Goal: Task Accomplishment & Management: Use online tool/utility

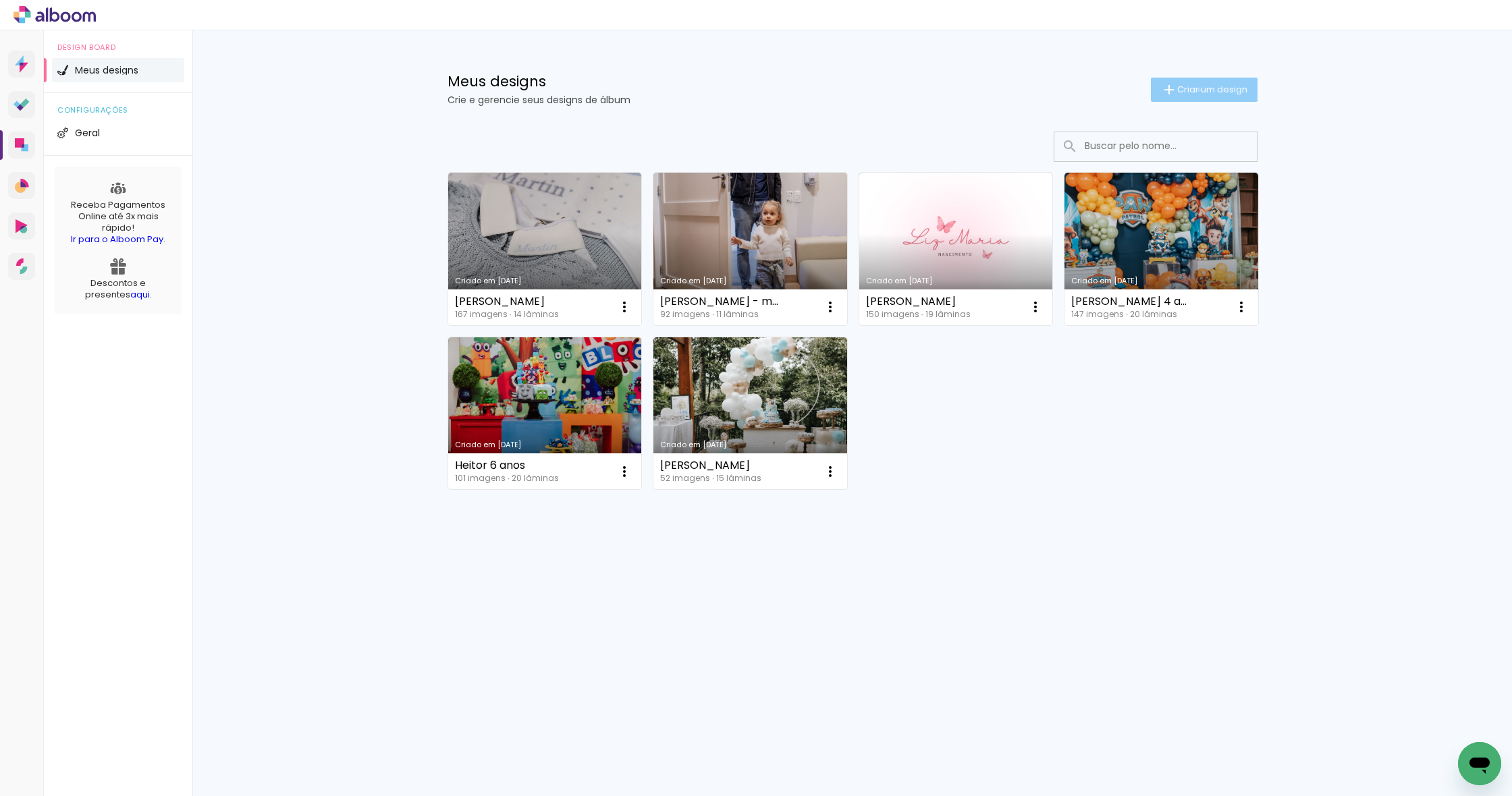
click at [1196, 90] on span "Criar um design" at bounding box center [1212, 90] width 70 height 9
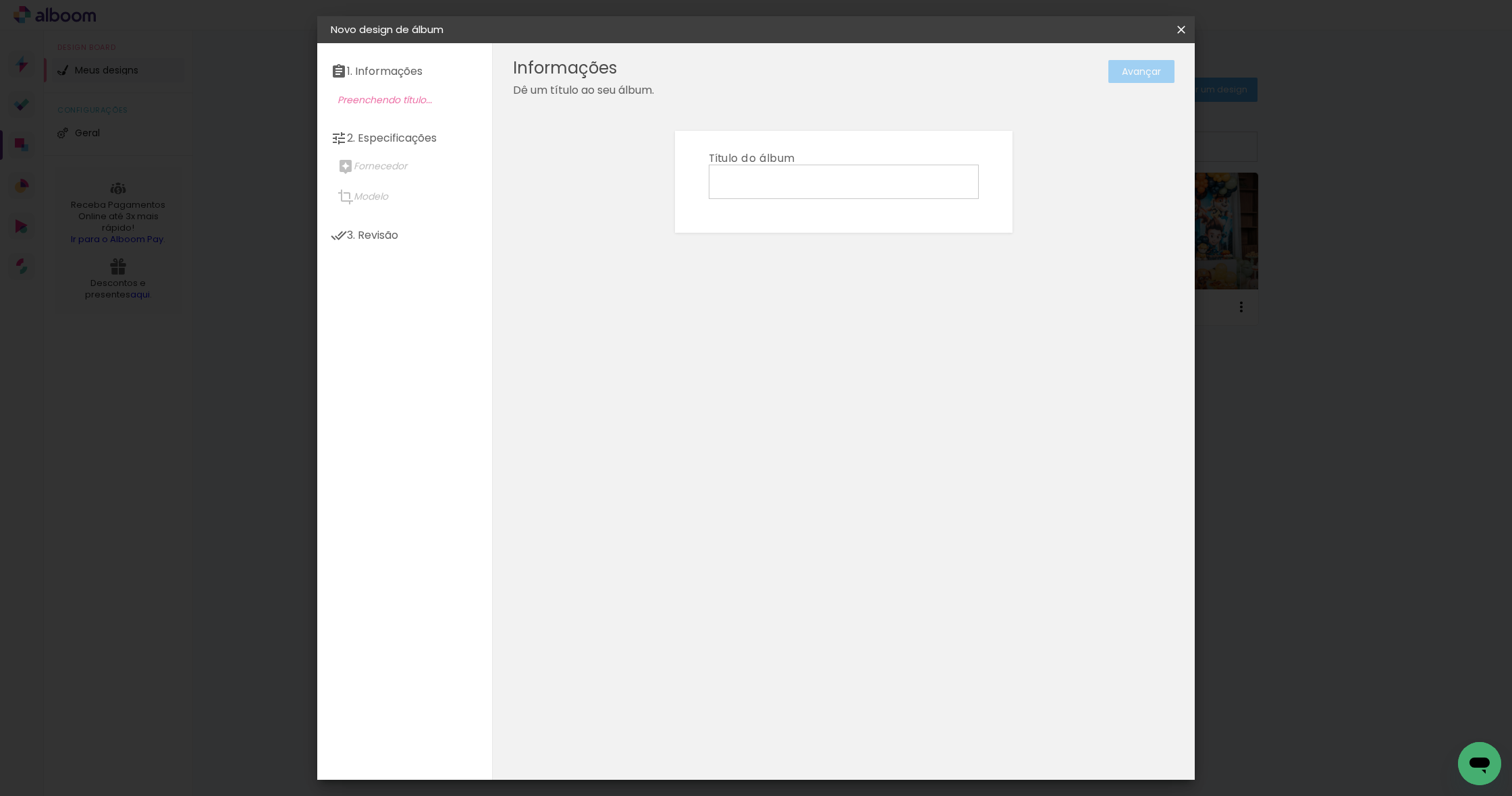
click at [764, 179] on input at bounding box center [844, 181] width 260 height 21
type input "[PERSON_NAME] - EM"
type paper-input "[PERSON_NAME] - EM"
click at [0, 0] on slot "Avançar" at bounding box center [0, 0] width 0 height 0
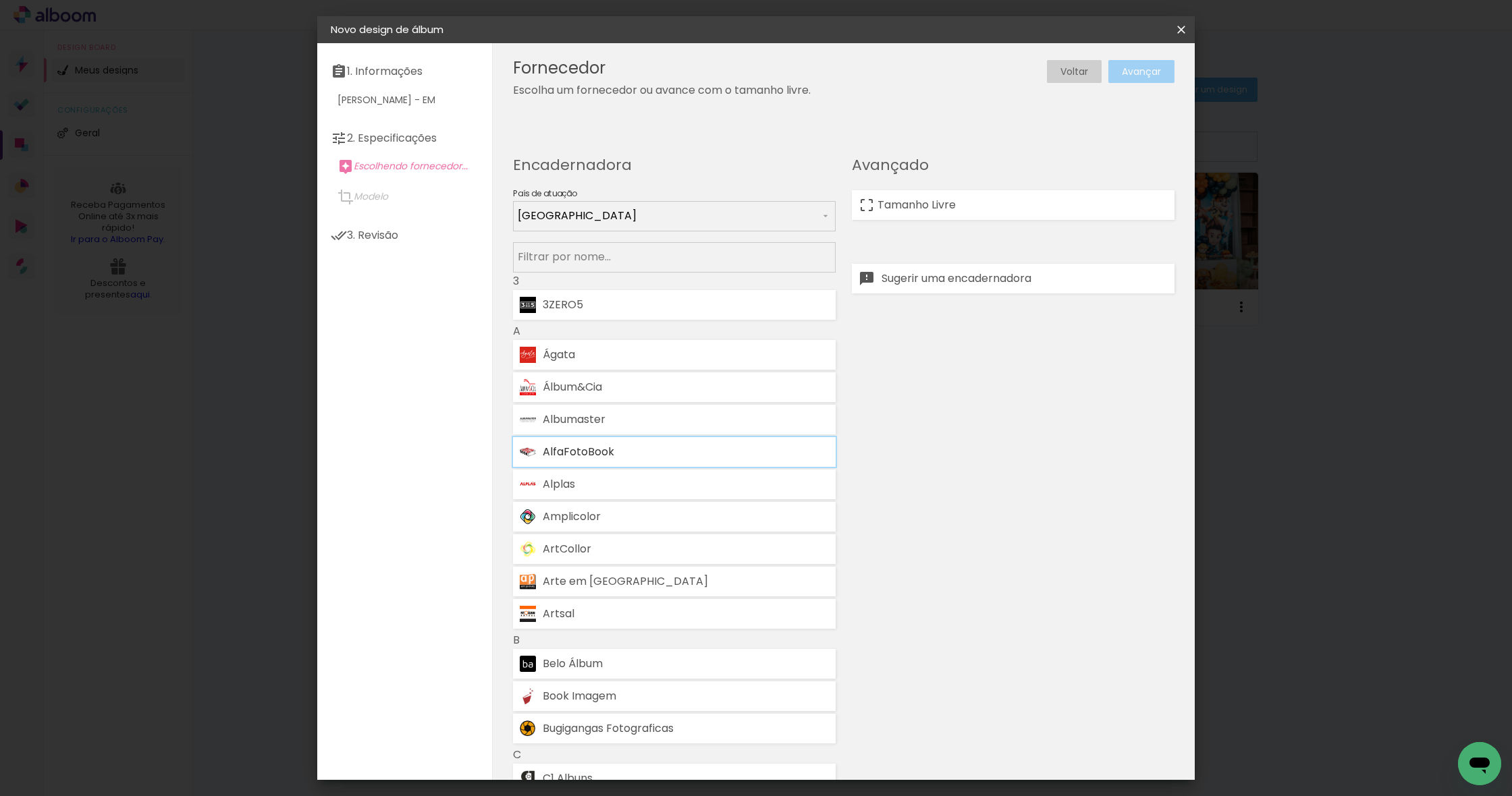
click at [593, 453] on div "AlfaFotoBook" at bounding box center [686, 452] width 286 height 11
click at [0, 0] on slot "Avançar" at bounding box center [0, 0] width 0 height 0
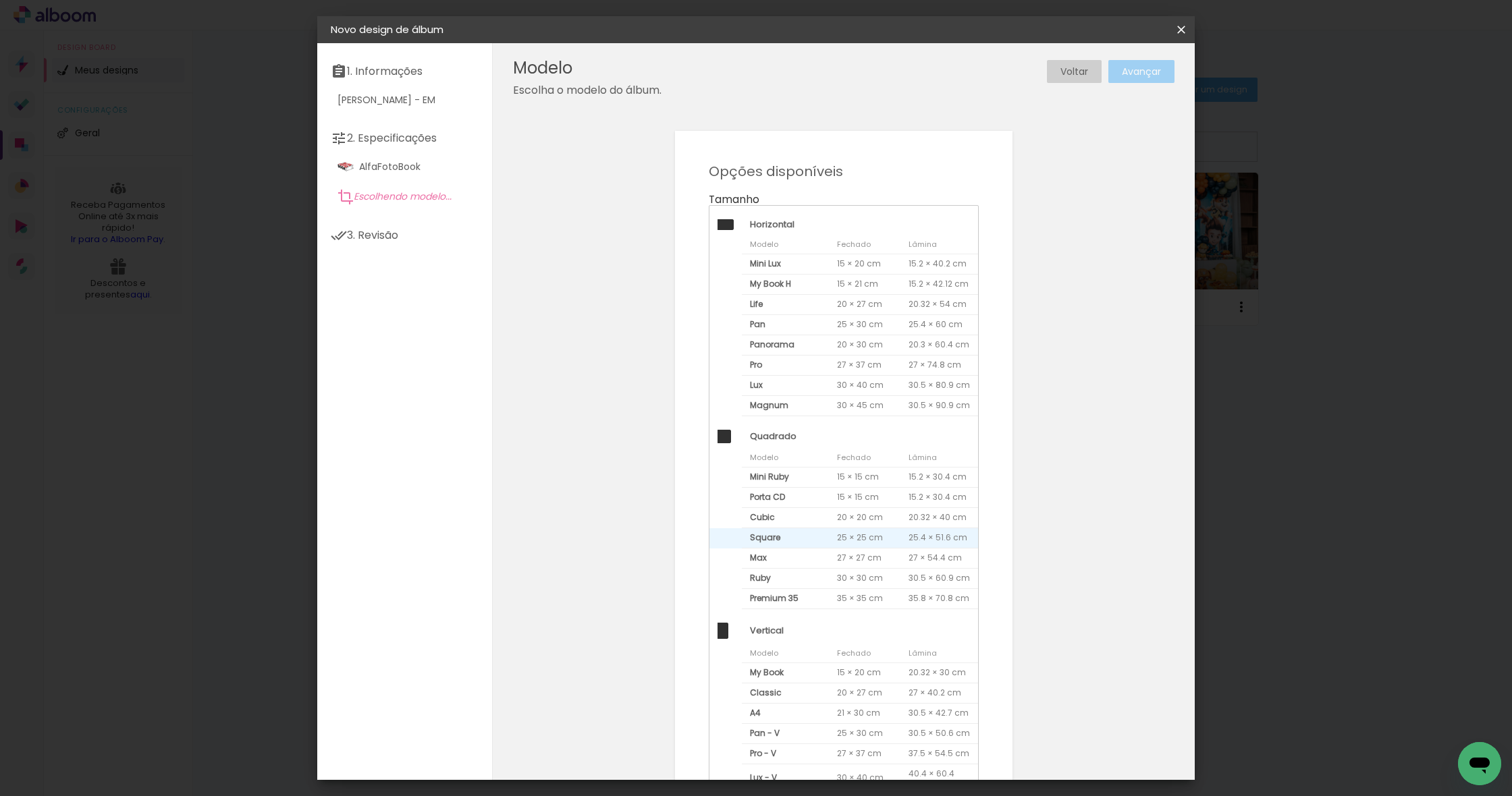
click at [789, 539] on span "Square" at bounding box center [786, 538] width 87 height 20
click at [1138, 63] on paper-button "Avançar" at bounding box center [1141, 72] width 66 height 23
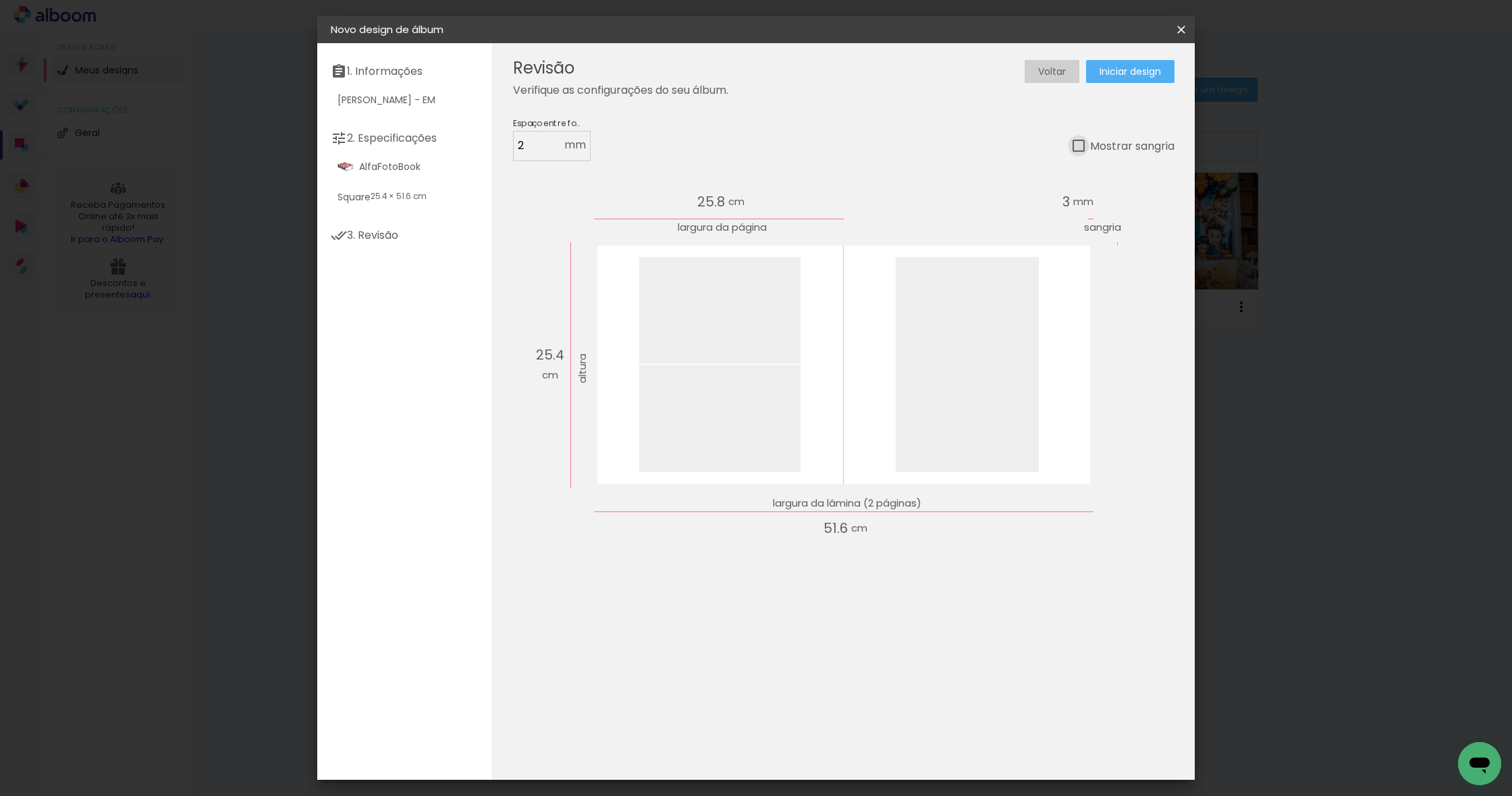
click at [1082, 150] on div at bounding box center [1079, 146] width 12 height 12
type paper-checkbox "on"
click at [1124, 67] on span "Iniciar design" at bounding box center [1130, 71] width 61 height 10
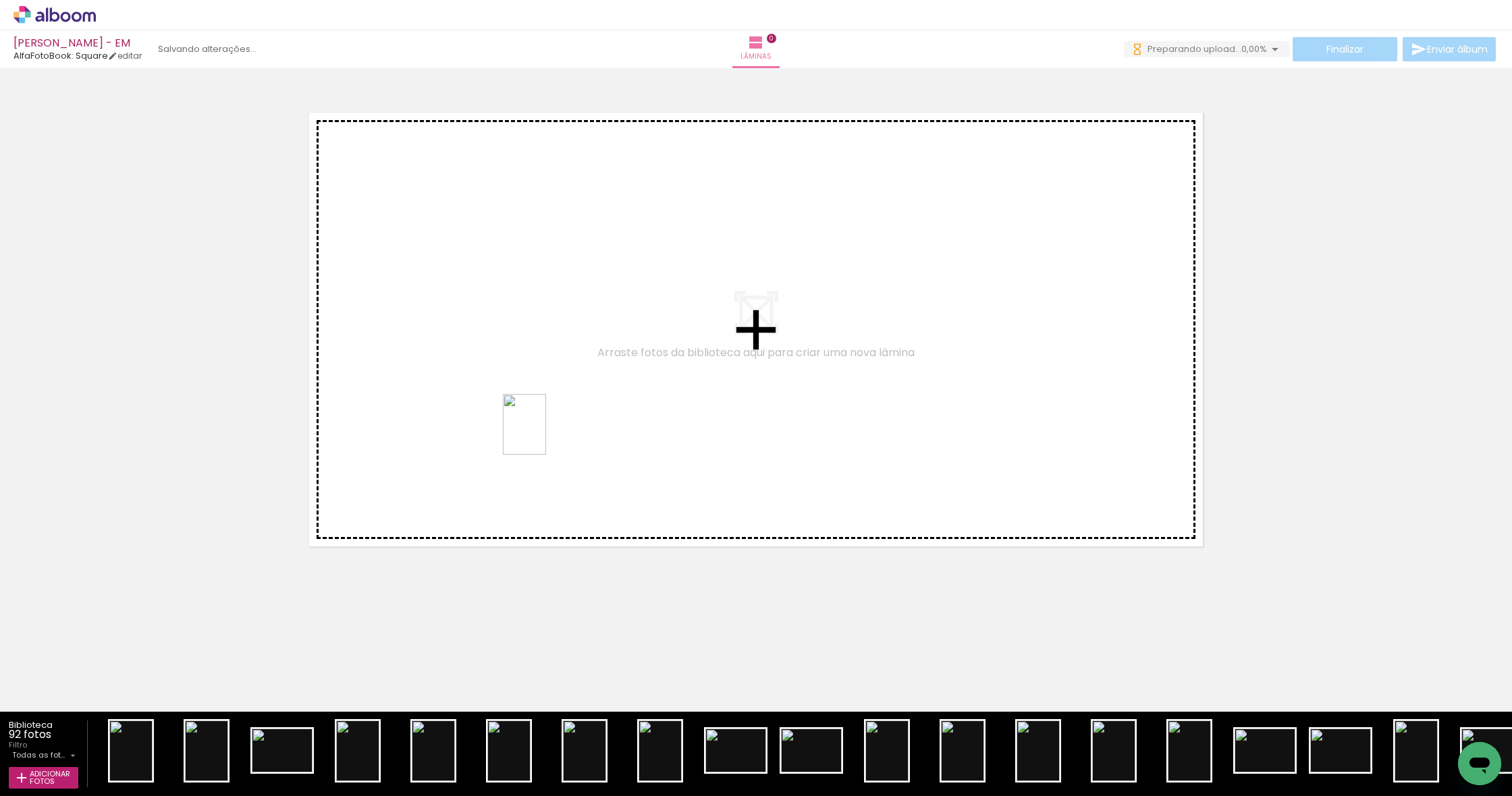
drag, startPoint x: 1045, startPoint y: 767, endPoint x: 543, endPoint y: 434, distance: 602.4
click at [543, 434] on quentale-workspace at bounding box center [756, 398] width 1512 height 796
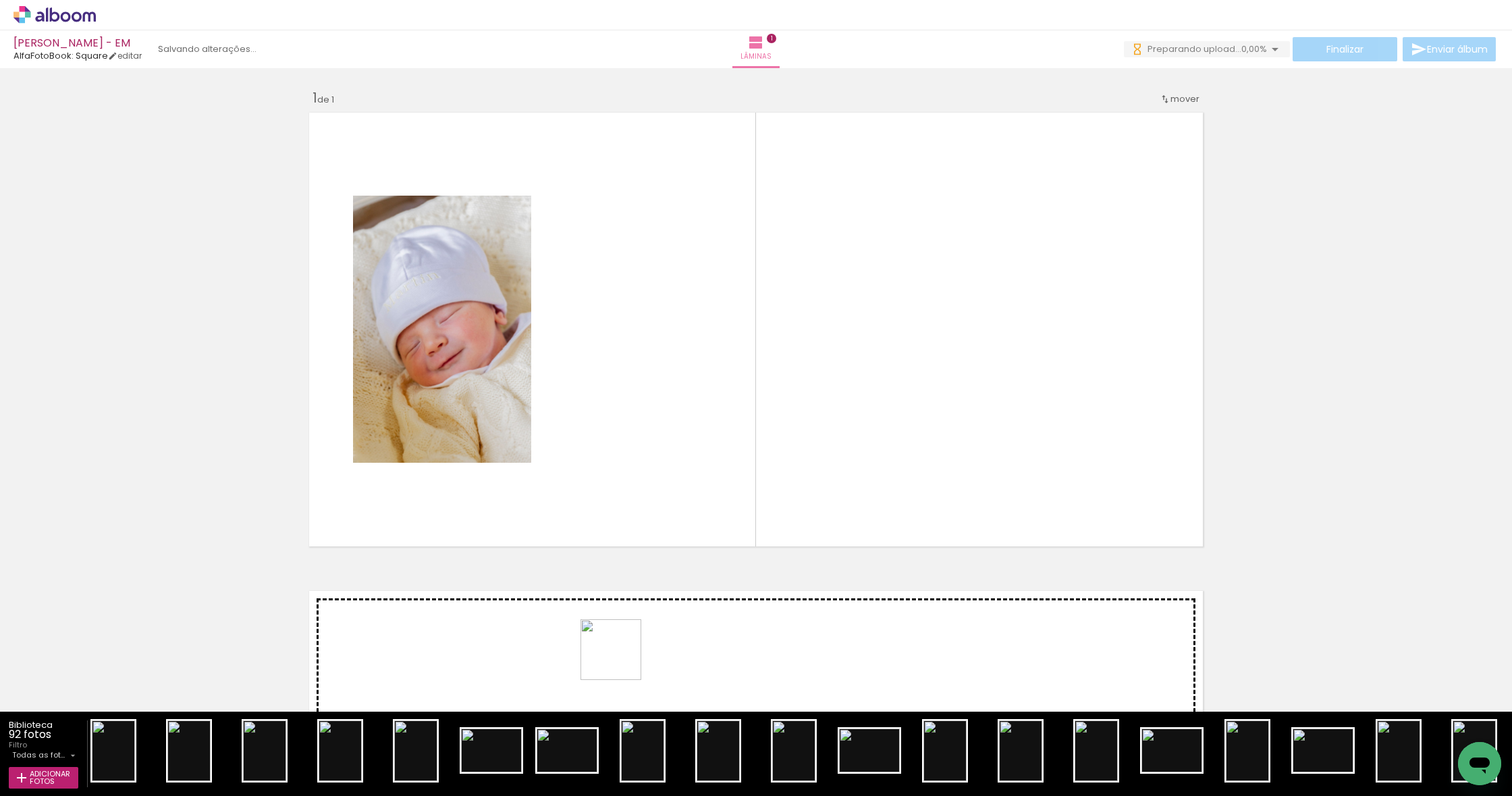
drag, startPoint x: 1396, startPoint y: 760, endPoint x: 621, endPoint y: 660, distance: 781.4
click at [621, 660] on quentale-workspace at bounding box center [756, 398] width 1512 height 796
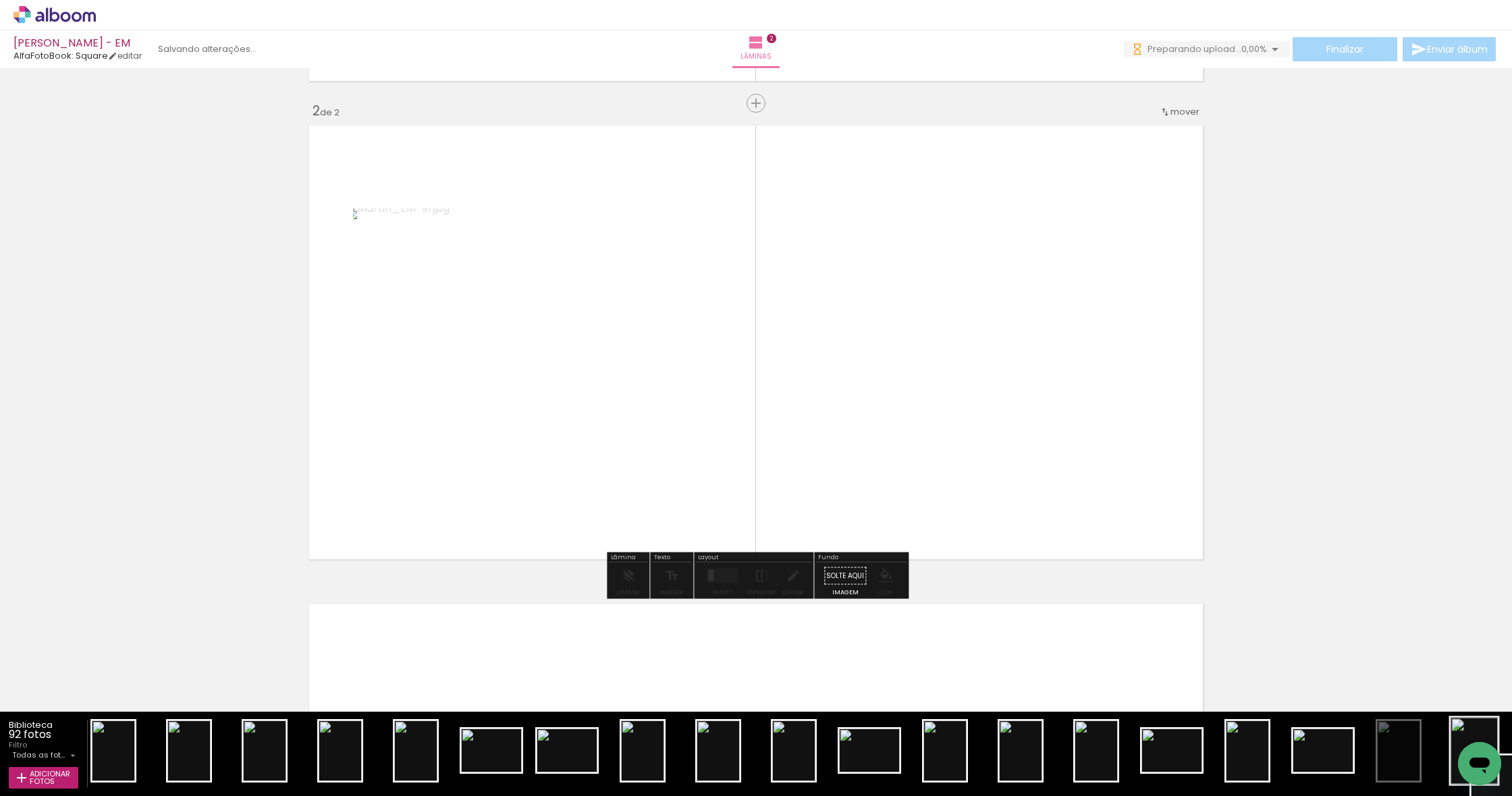
scroll to position [5, 5544]
drag, startPoint x: 2927, startPoint y: 1483, endPoint x: 1468, endPoint y: 753, distance: 1631.4
click at [1468, 753] on icon "Abrir janela de mensagens" at bounding box center [1479, 763] width 24 height 24
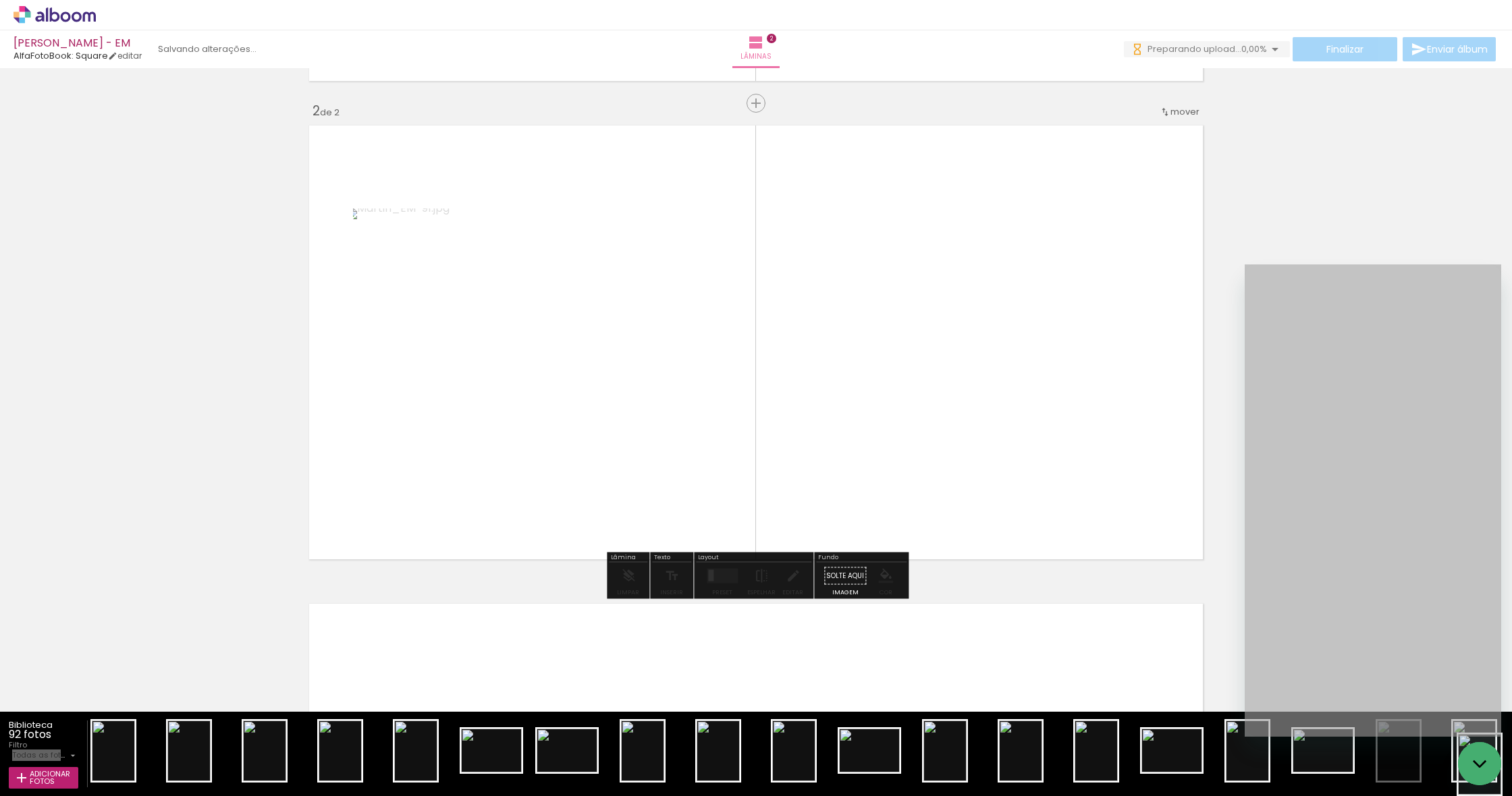
scroll to position [0, 0]
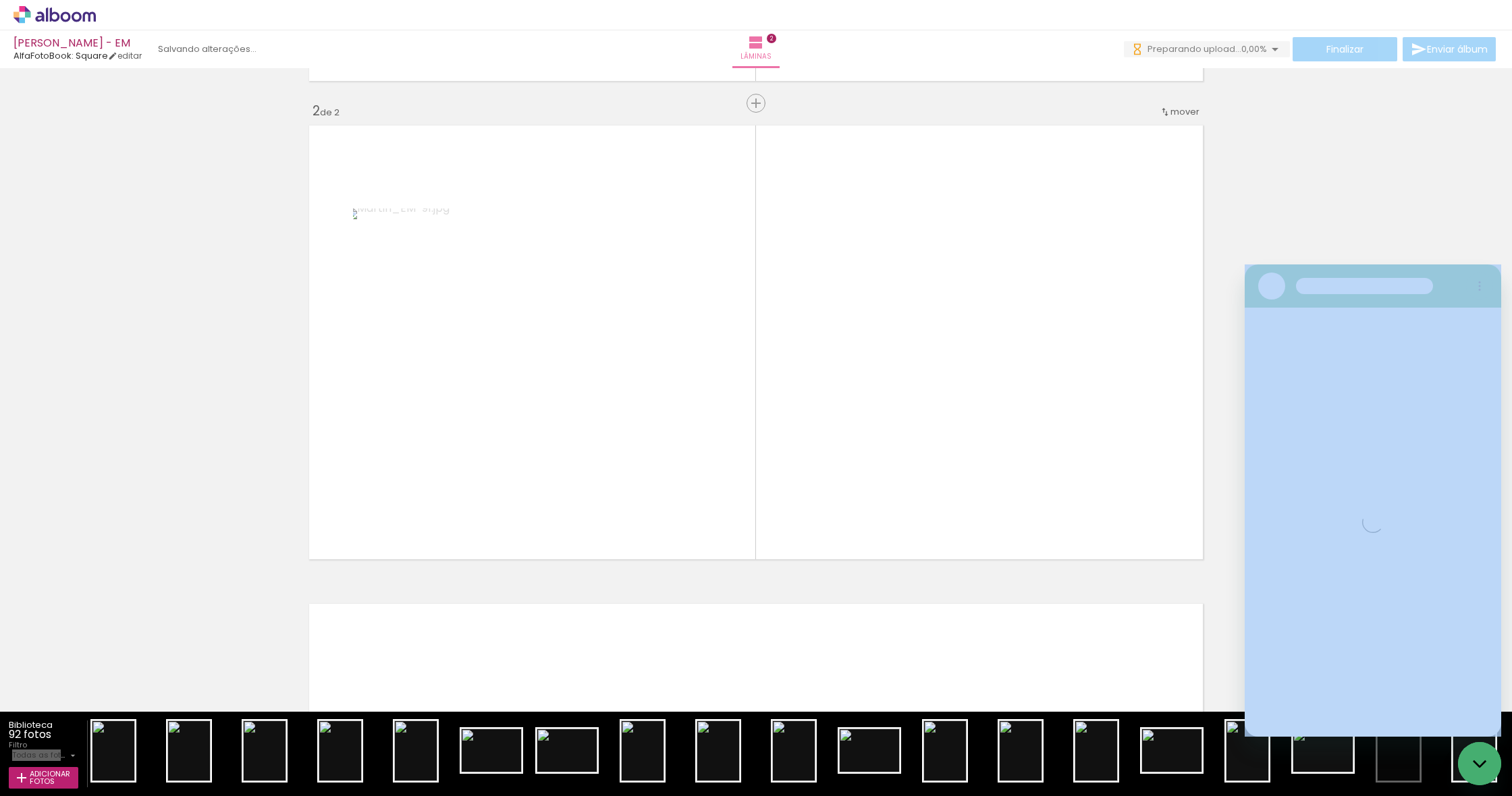
click at [1282, 226] on div "Inserir lâmina 1 de 2 Inserir lâmina 2 de 2" at bounding box center [756, 325] width 1512 height 1436
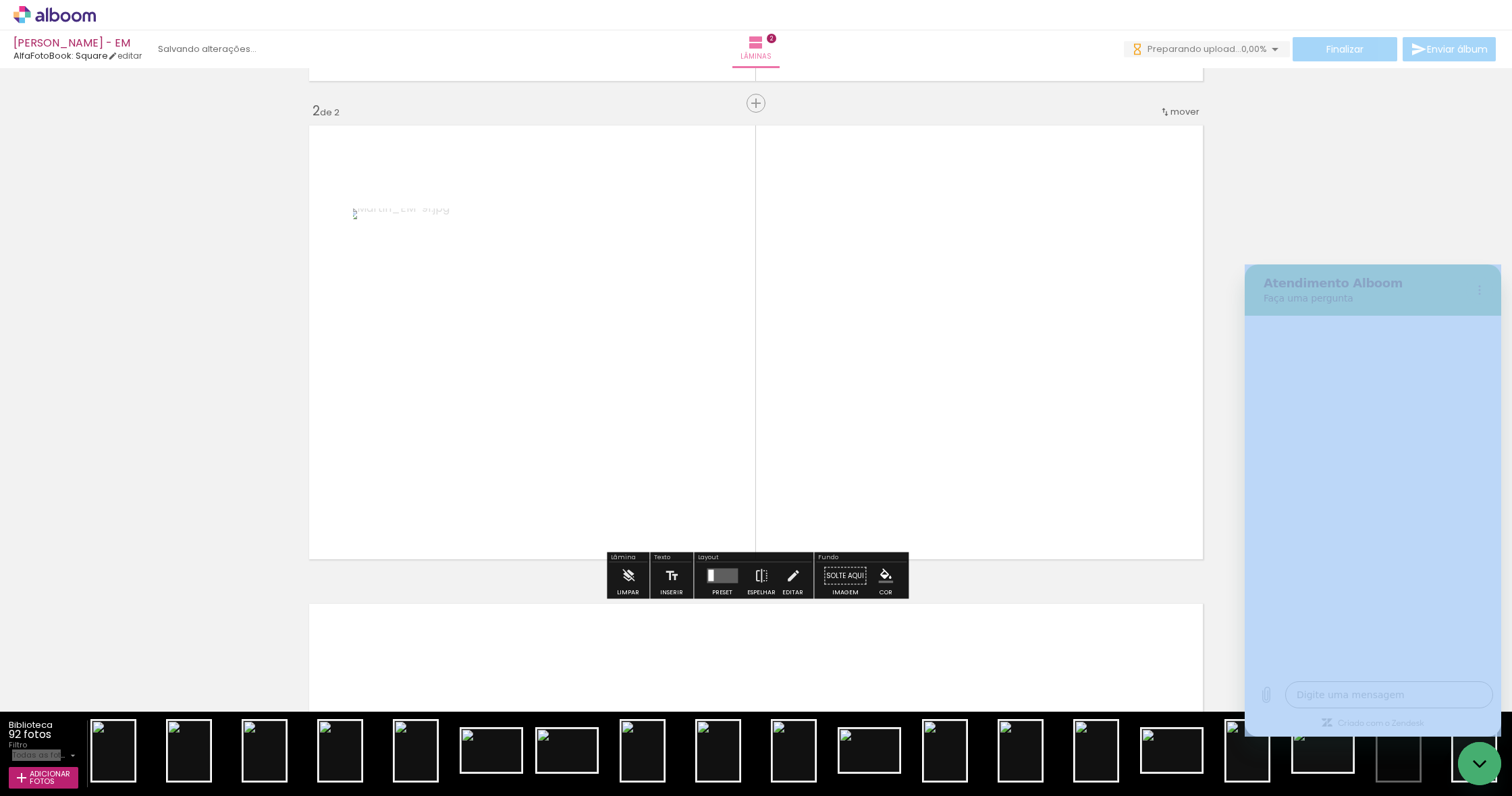
click at [1178, 589] on div "Inserir lâmina 1 de 2 Inserir lâmina 2 de 2" at bounding box center [756, 325] width 1512 height 1436
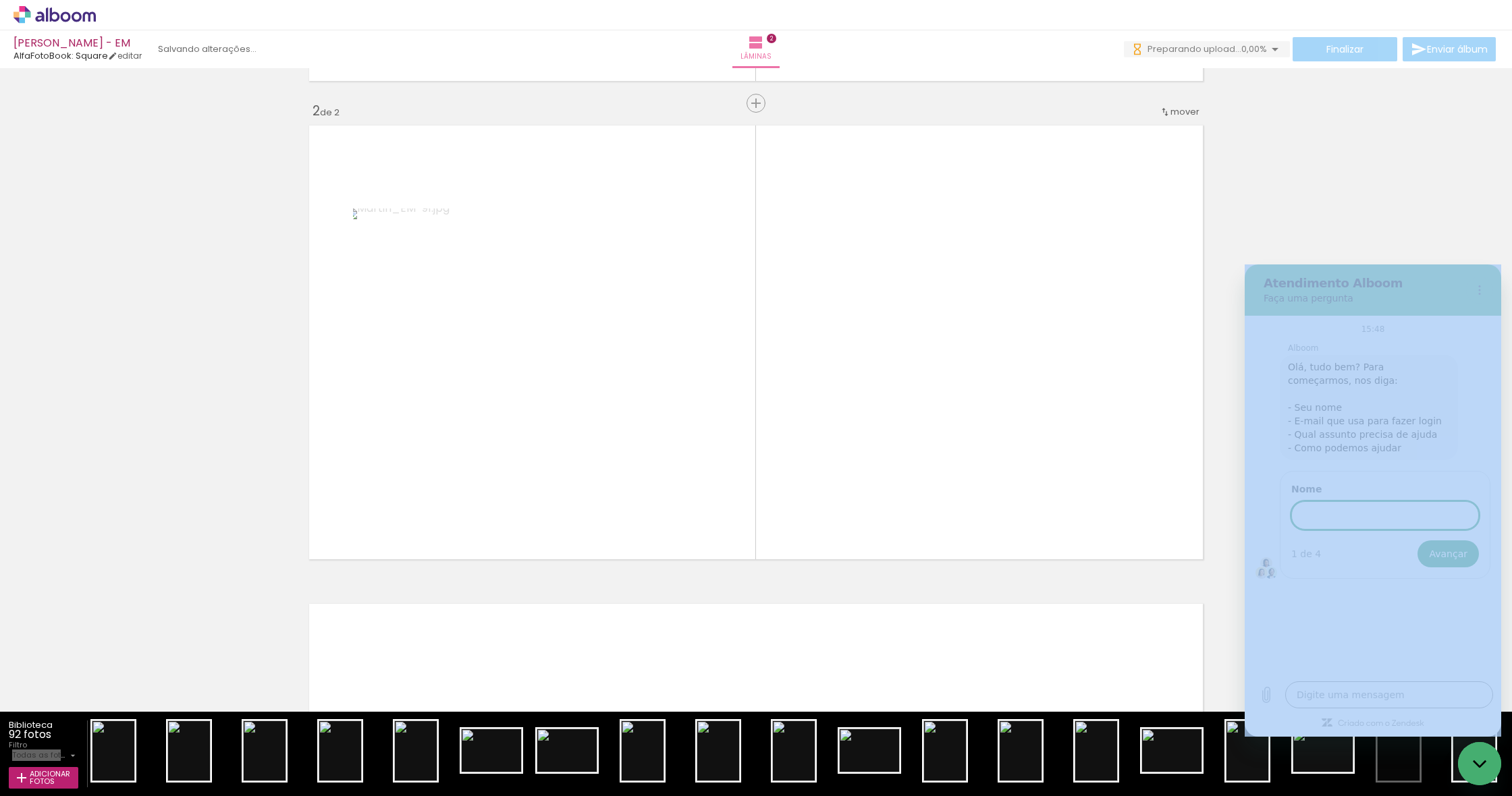
click at [1403, 167] on div "Inserir lâmina 1 de 2 Inserir lâmina 2 de 2" at bounding box center [756, 325] width 1512 height 1436
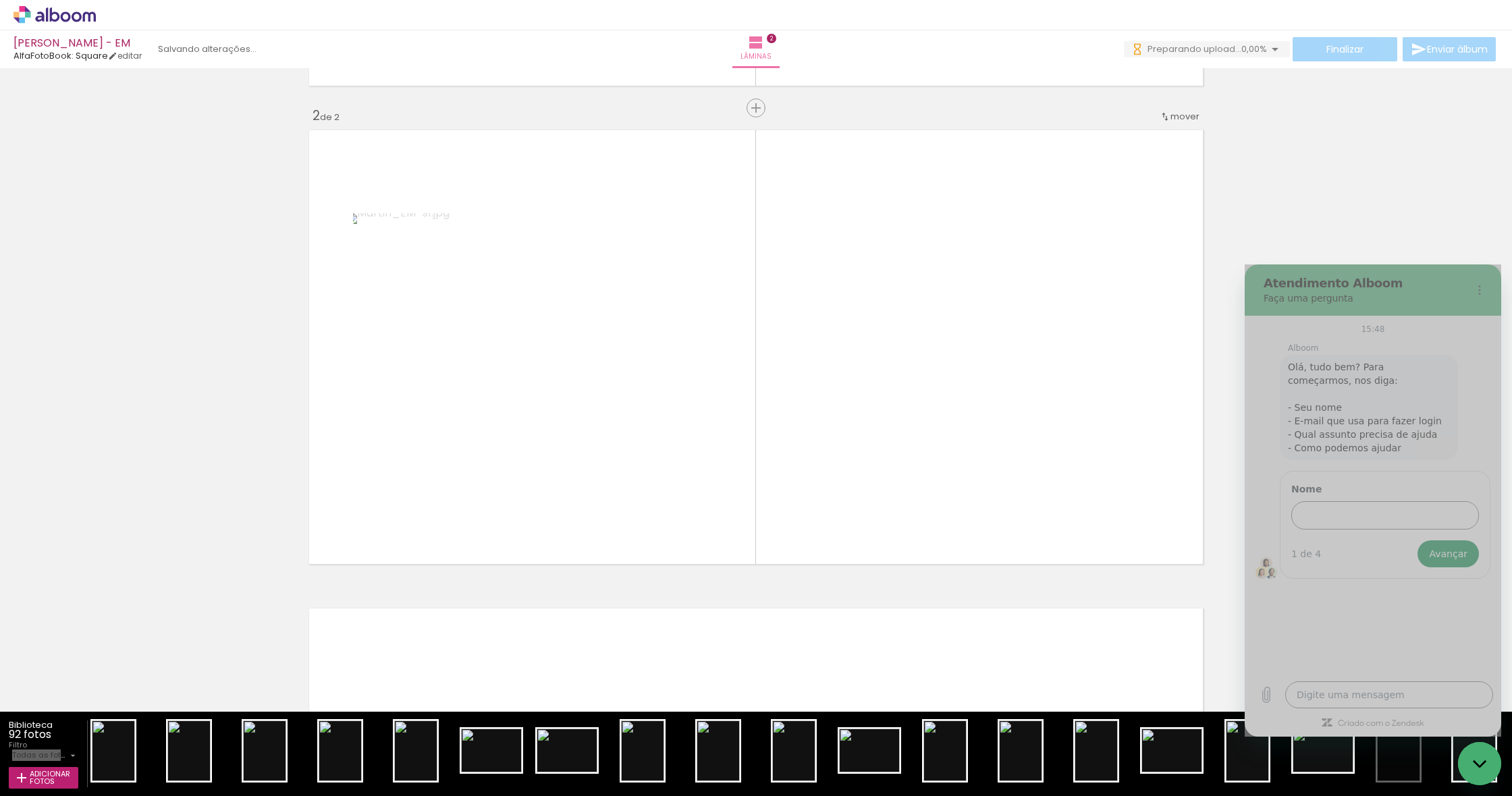
click at [1479, 764] on icon "Fechar janela de mensagens" at bounding box center [1480, 764] width 14 height 9
type textarea "x"
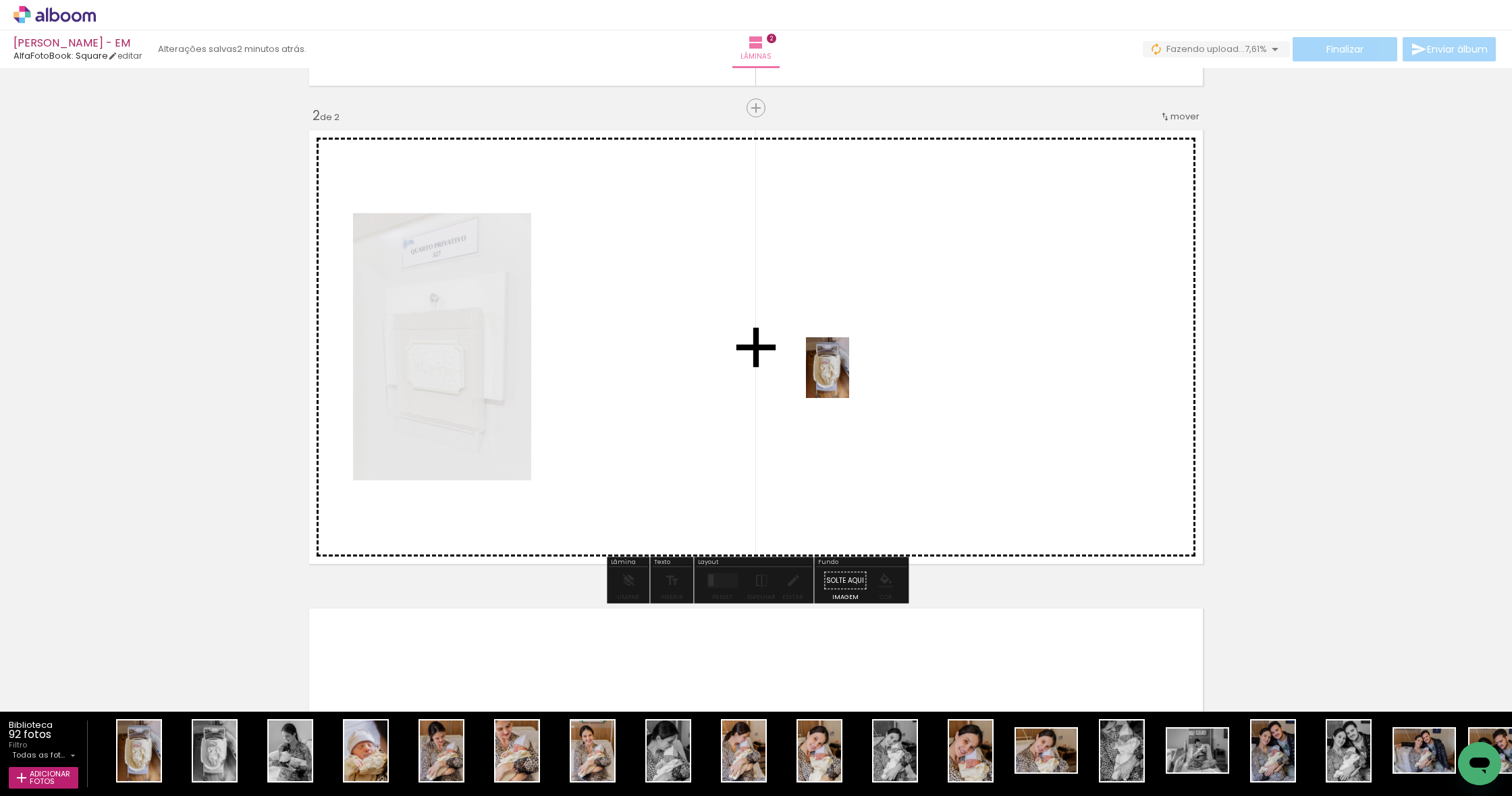
drag, startPoint x: 137, startPoint y: 766, endPoint x: 846, endPoint y: 378, distance: 808.2
click at [846, 378] on quentale-workspace at bounding box center [756, 398] width 1512 height 796
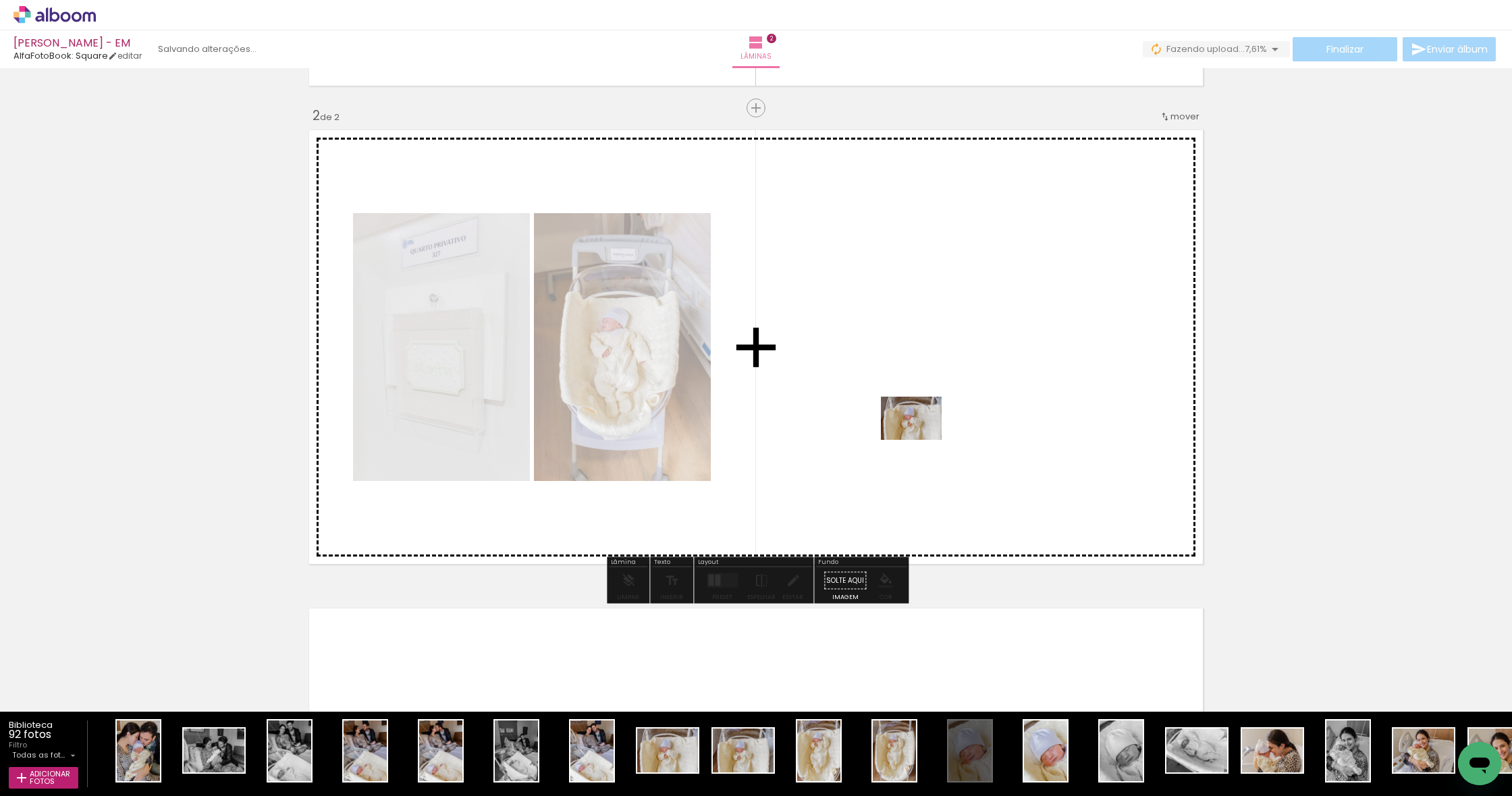
drag, startPoint x: 674, startPoint y: 752, endPoint x: 922, endPoint y: 436, distance: 401.7
click at [922, 436] on quentale-workspace at bounding box center [756, 398] width 1512 height 796
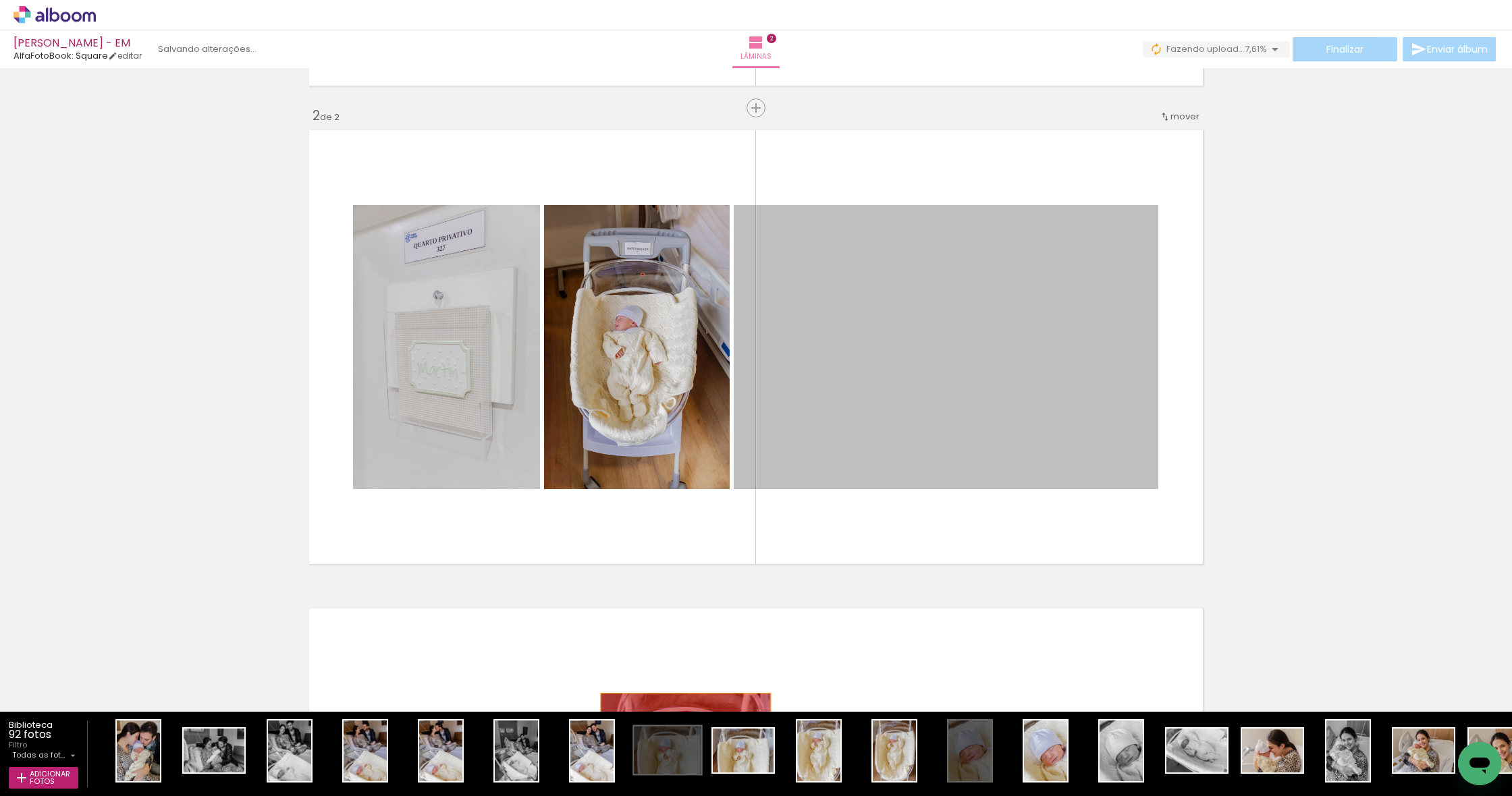
drag, startPoint x: 970, startPoint y: 405, endPoint x: 687, endPoint y: 750, distance: 446.2
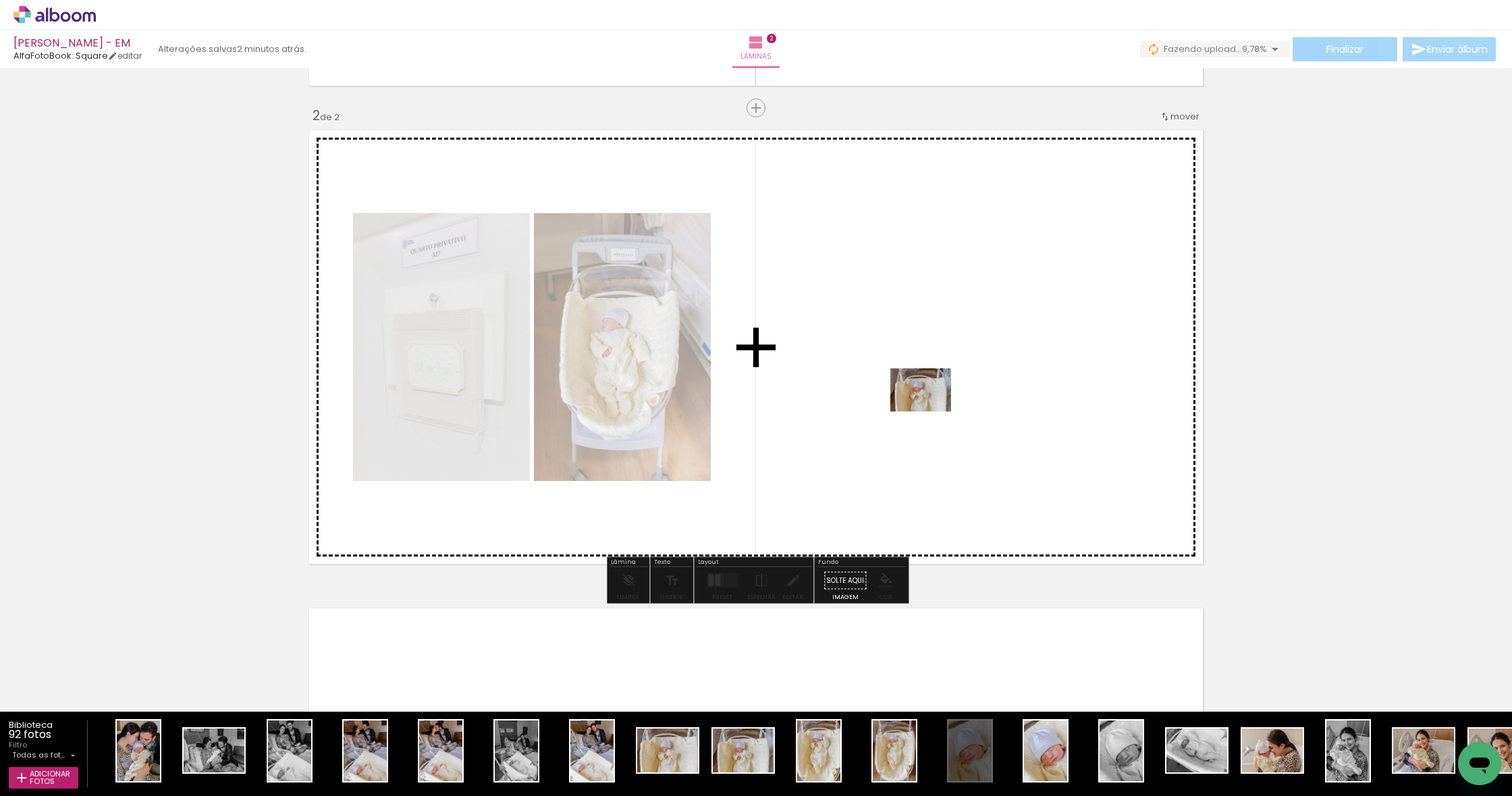
drag, startPoint x: 742, startPoint y: 759, endPoint x: 931, endPoint y: 409, distance: 397.8
click at [931, 409] on quentale-workspace at bounding box center [756, 398] width 1512 height 796
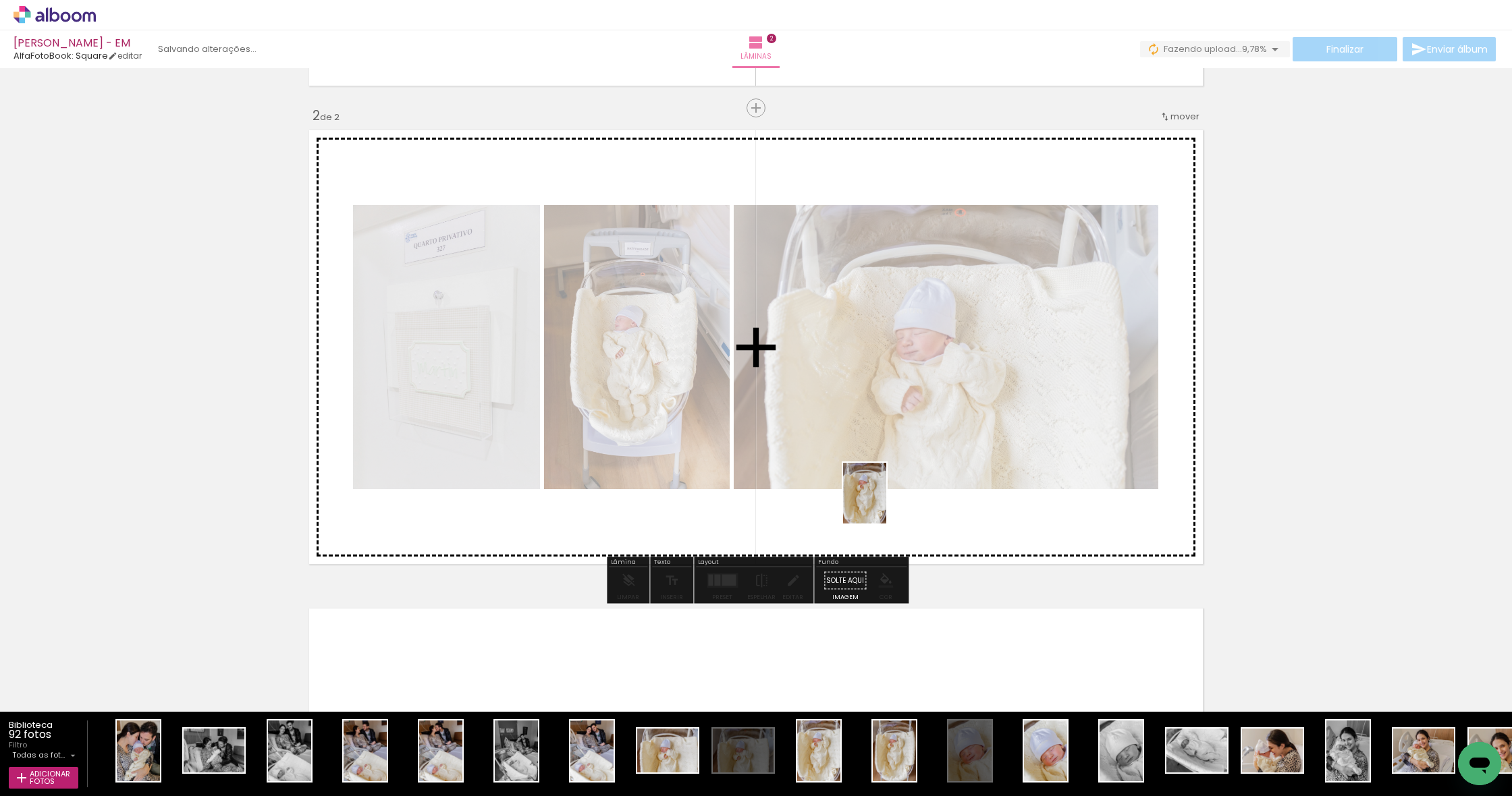
drag, startPoint x: 826, startPoint y: 767, endPoint x: 884, endPoint y: 503, distance: 270.3
click at [884, 503] on quentale-workspace at bounding box center [756, 398] width 1512 height 796
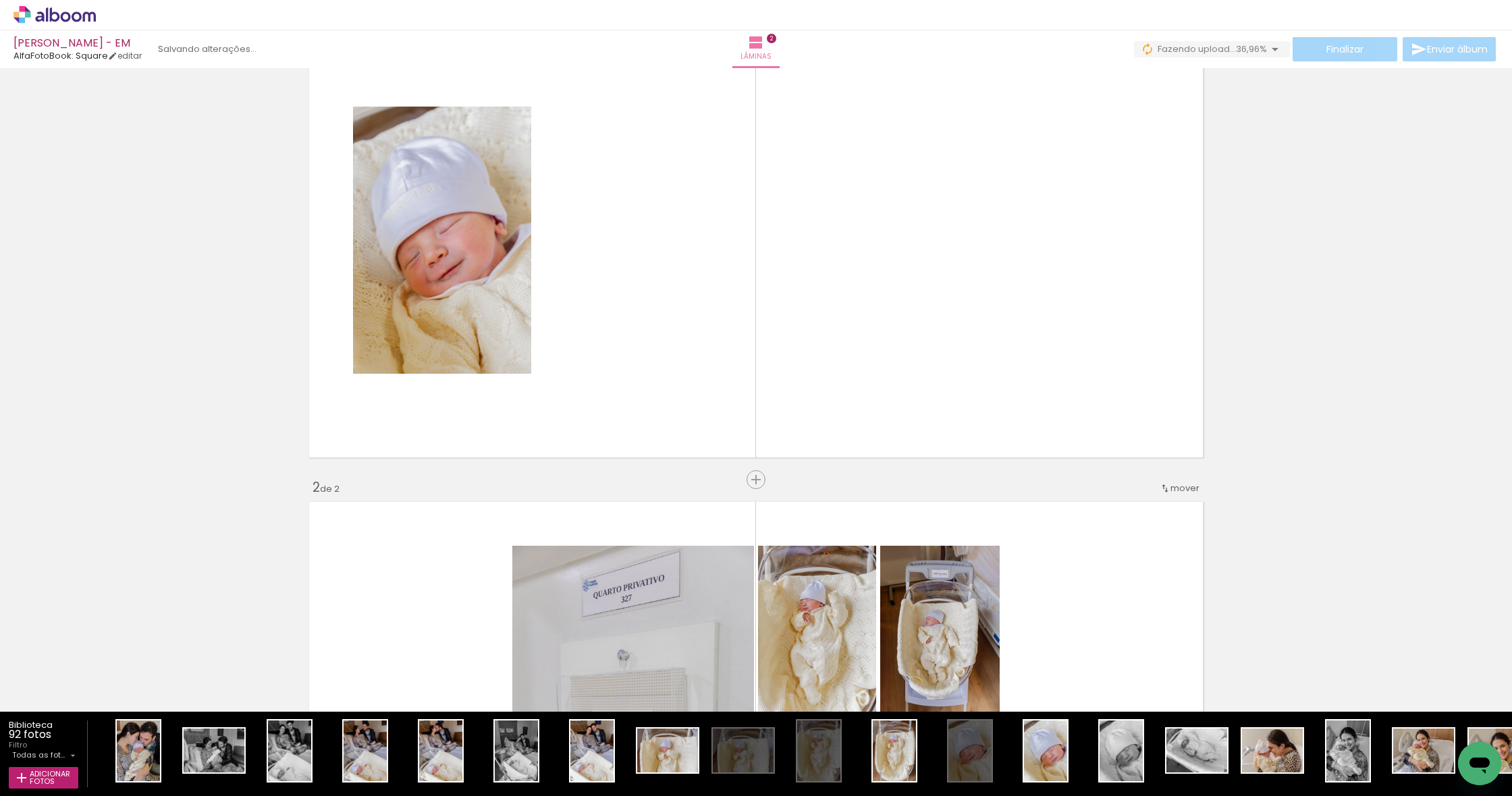
scroll to position [390, 0]
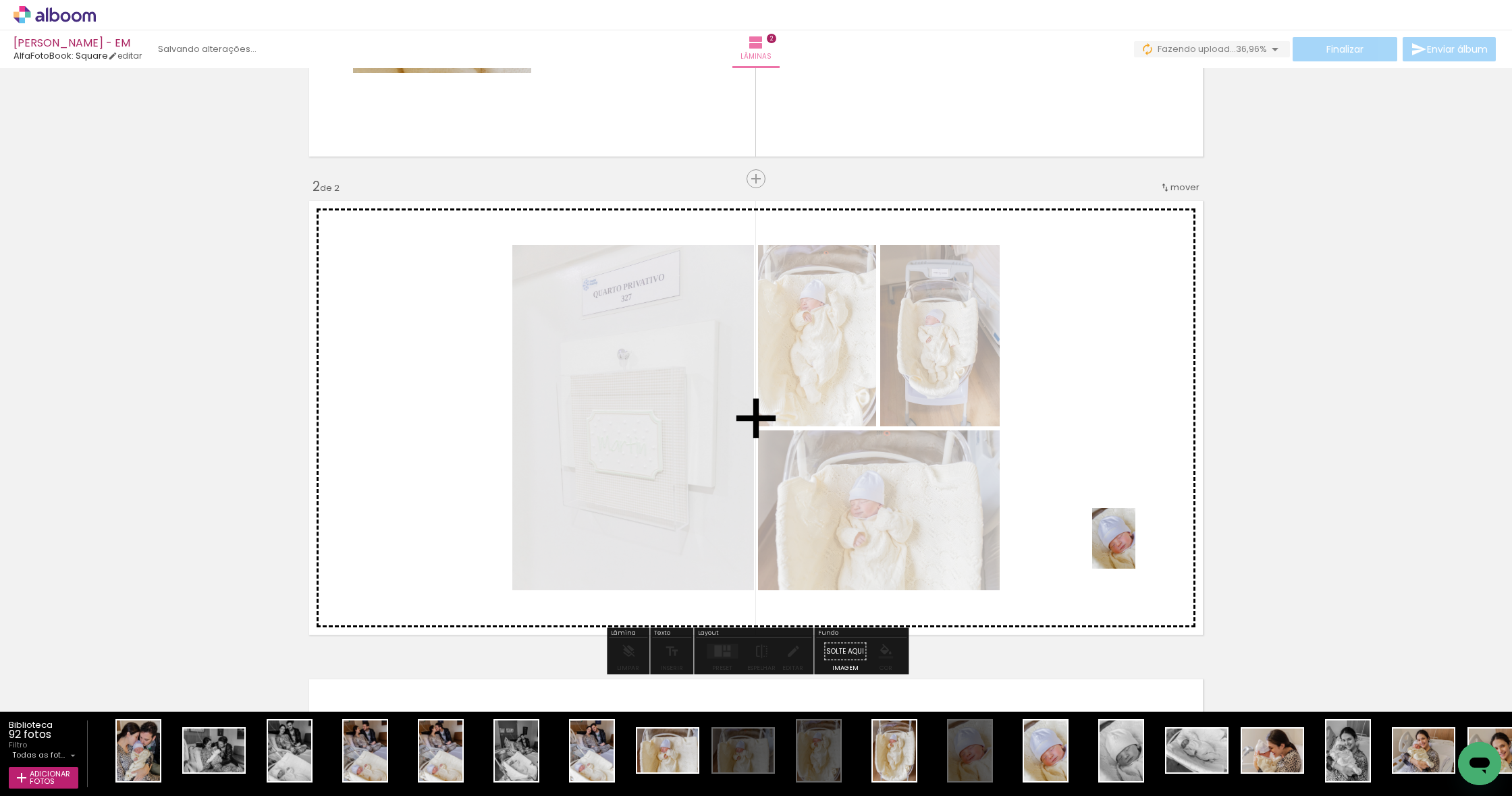
drag, startPoint x: 1107, startPoint y: 609, endPoint x: 1132, endPoint y: 548, distance: 65.9
click at [1132, 548] on quentale-workspace at bounding box center [756, 398] width 1512 height 796
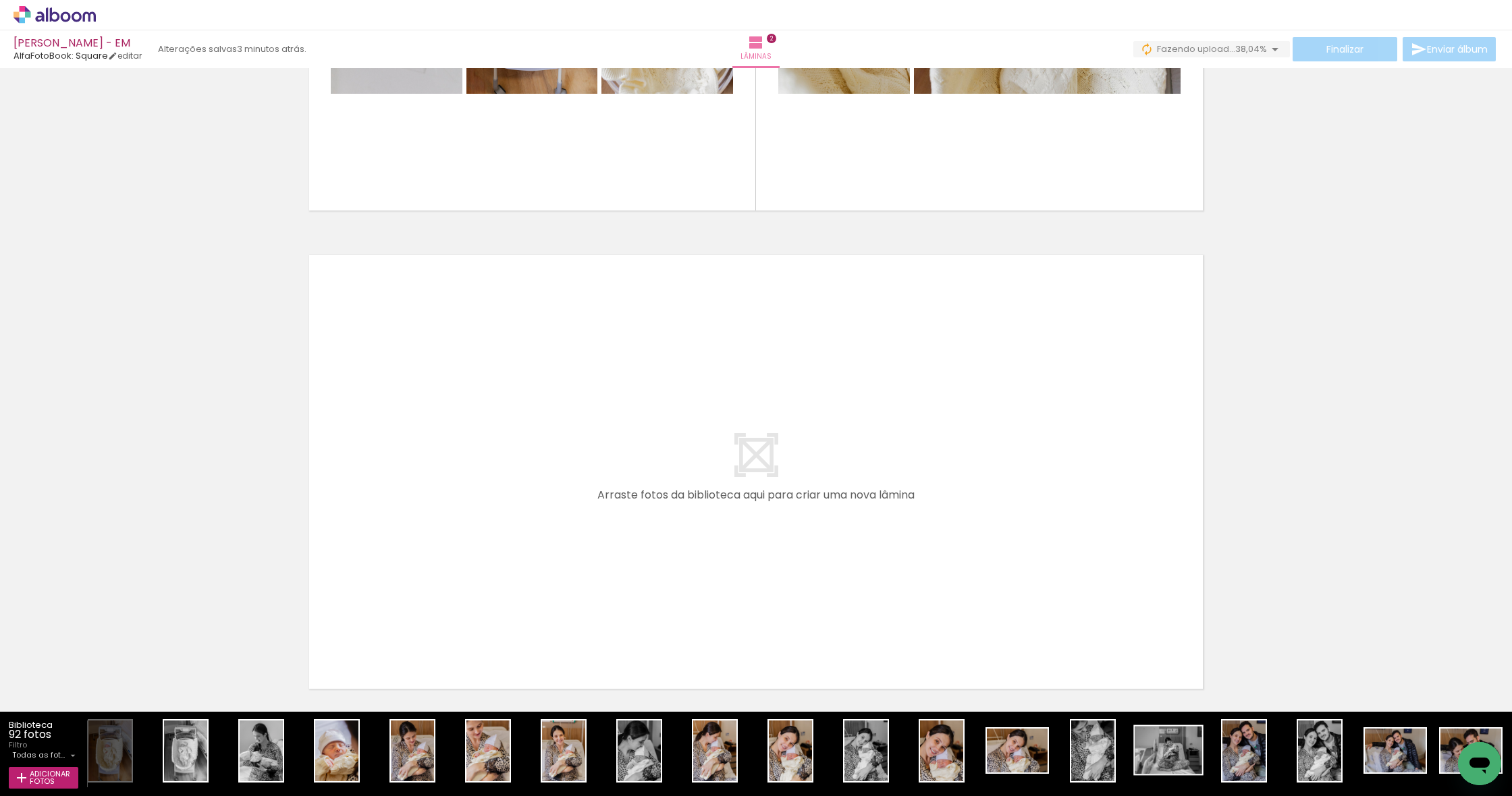
scroll to position [0, 0]
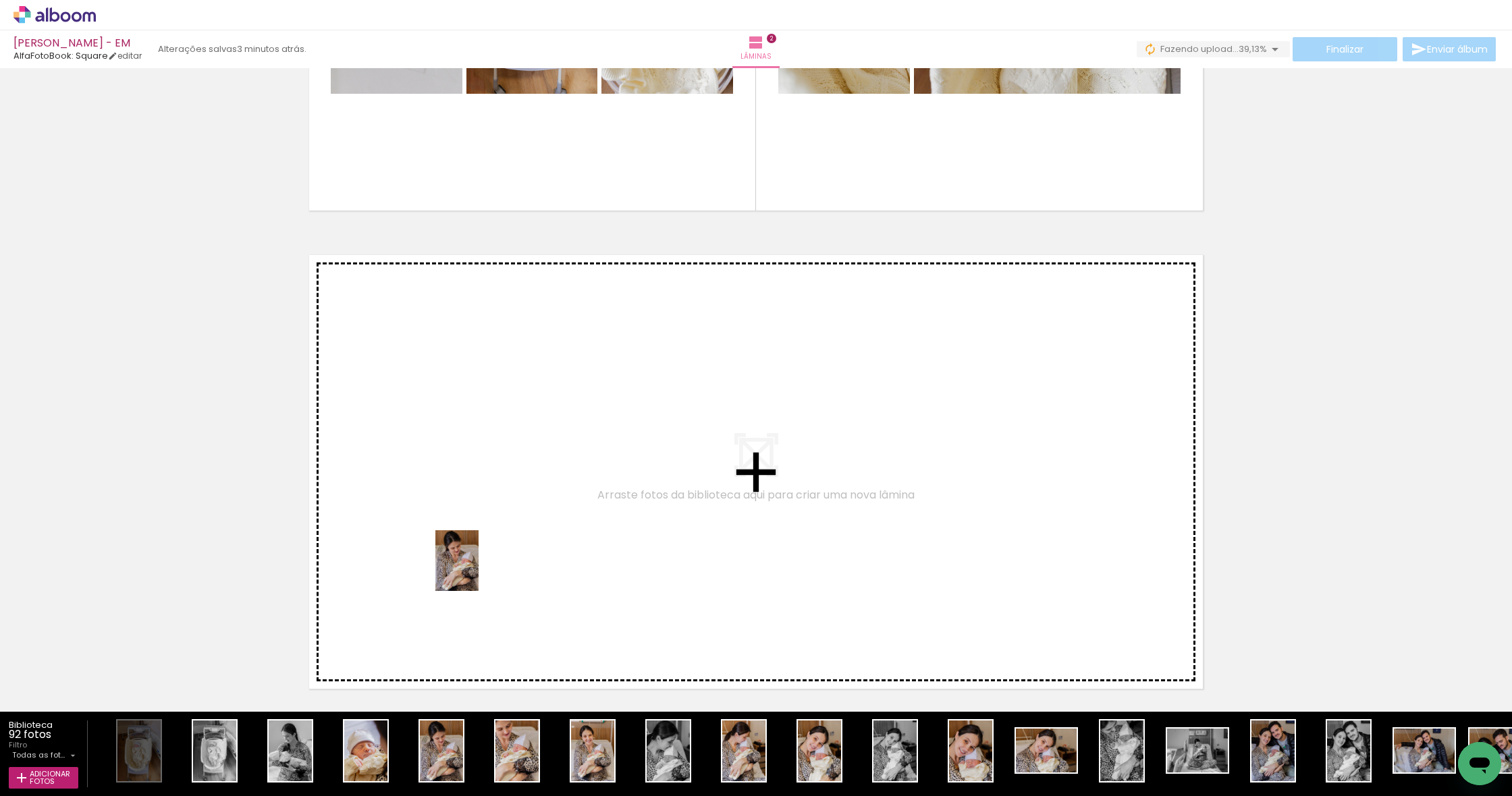
drag, startPoint x: 439, startPoint y: 764, endPoint x: 476, endPoint y: 570, distance: 197.5
click at [476, 570] on quentale-workspace at bounding box center [756, 398] width 1512 height 796
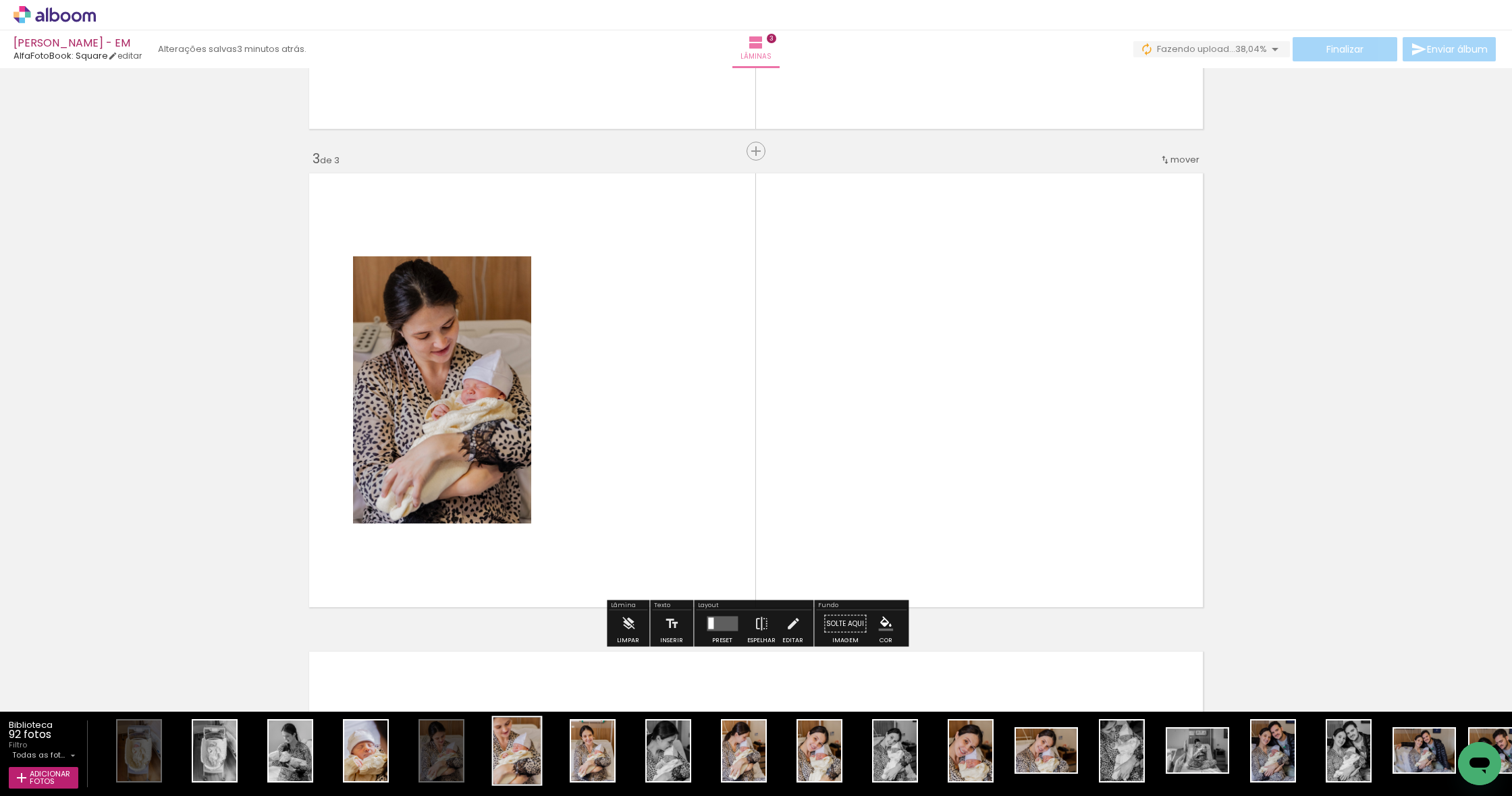
scroll to position [896, 0]
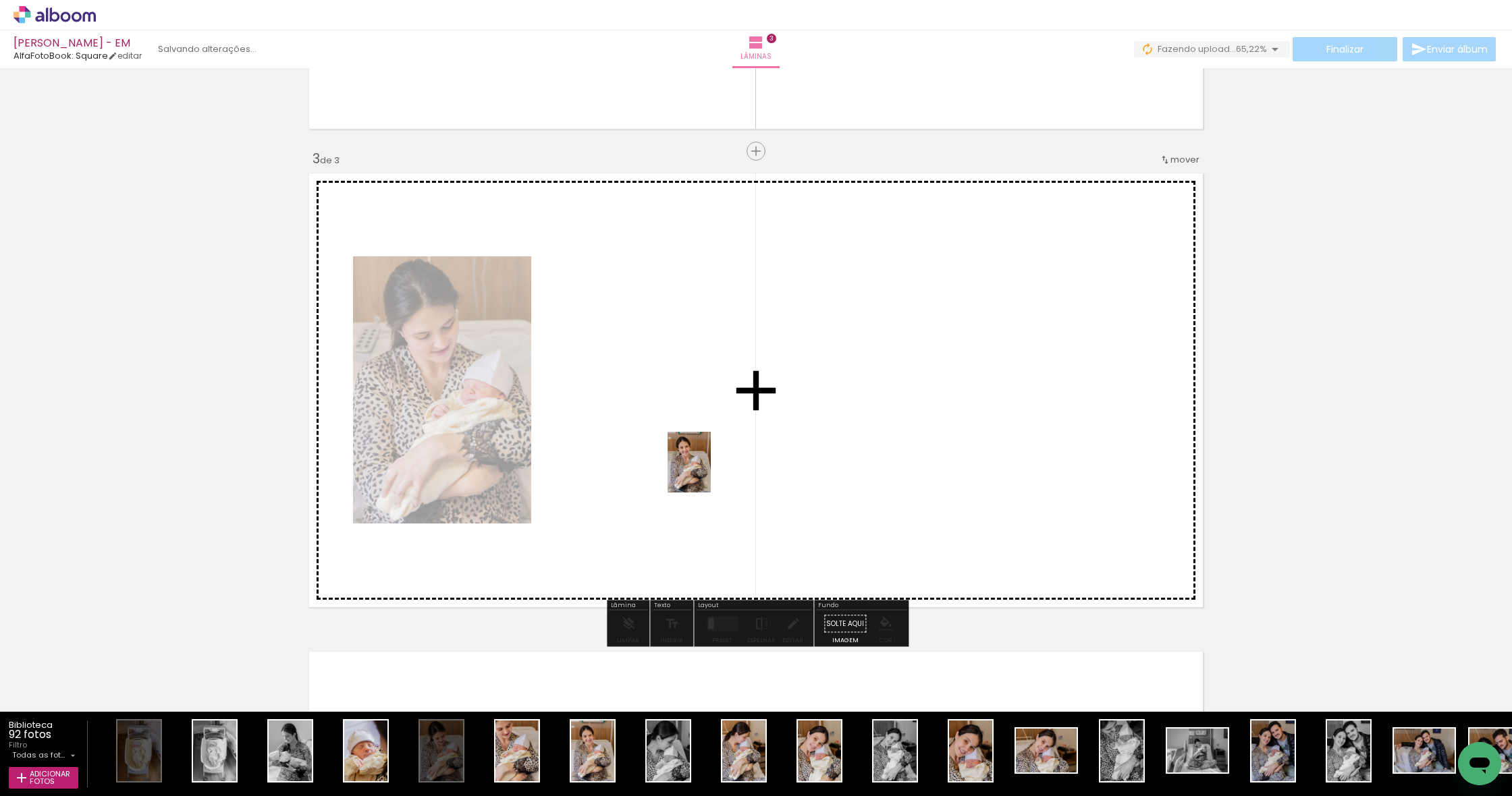
drag, startPoint x: 596, startPoint y: 771, endPoint x: 708, endPoint y: 473, distance: 318.4
click at [708, 473] on quentale-workspace at bounding box center [756, 398] width 1512 height 796
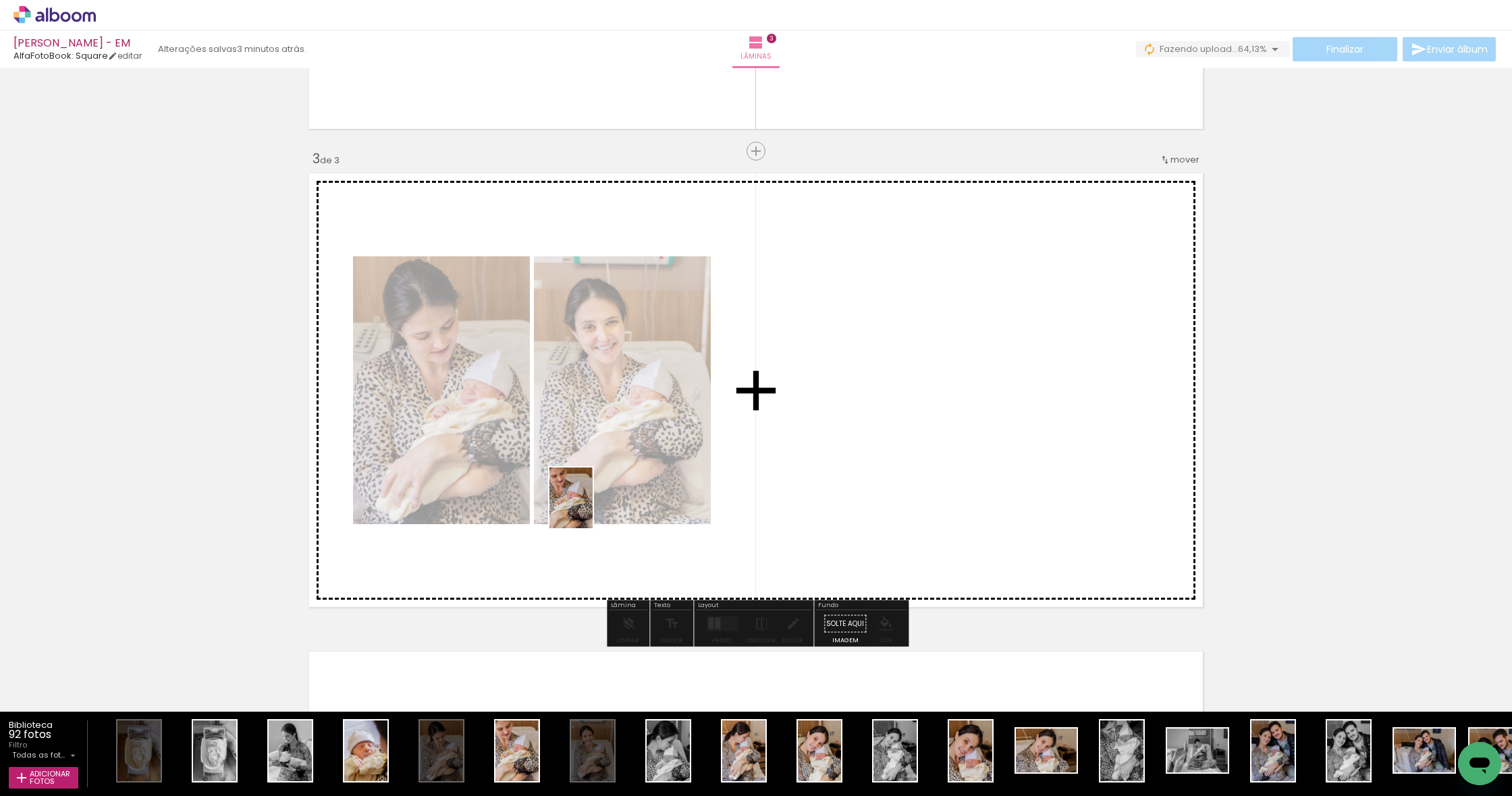
drag, startPoint x: 507, startPoint y: 767, endPoint x: 590, endPoint y: 508, distance: 272.0
click at [590, 508] on quentale-workspace at bounding box center [756, 398] width 1512 height 796
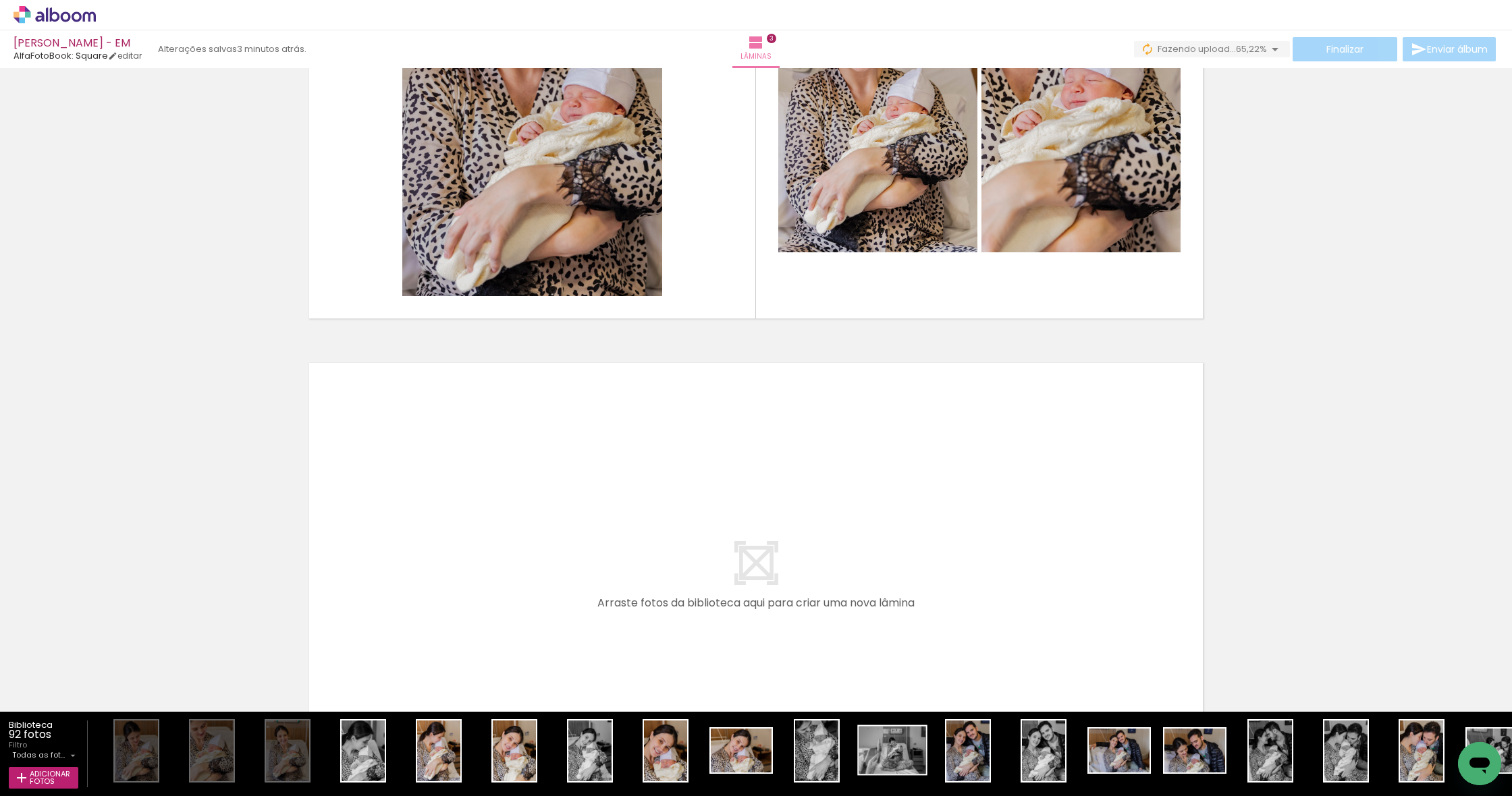
scroll to position [0, 308]
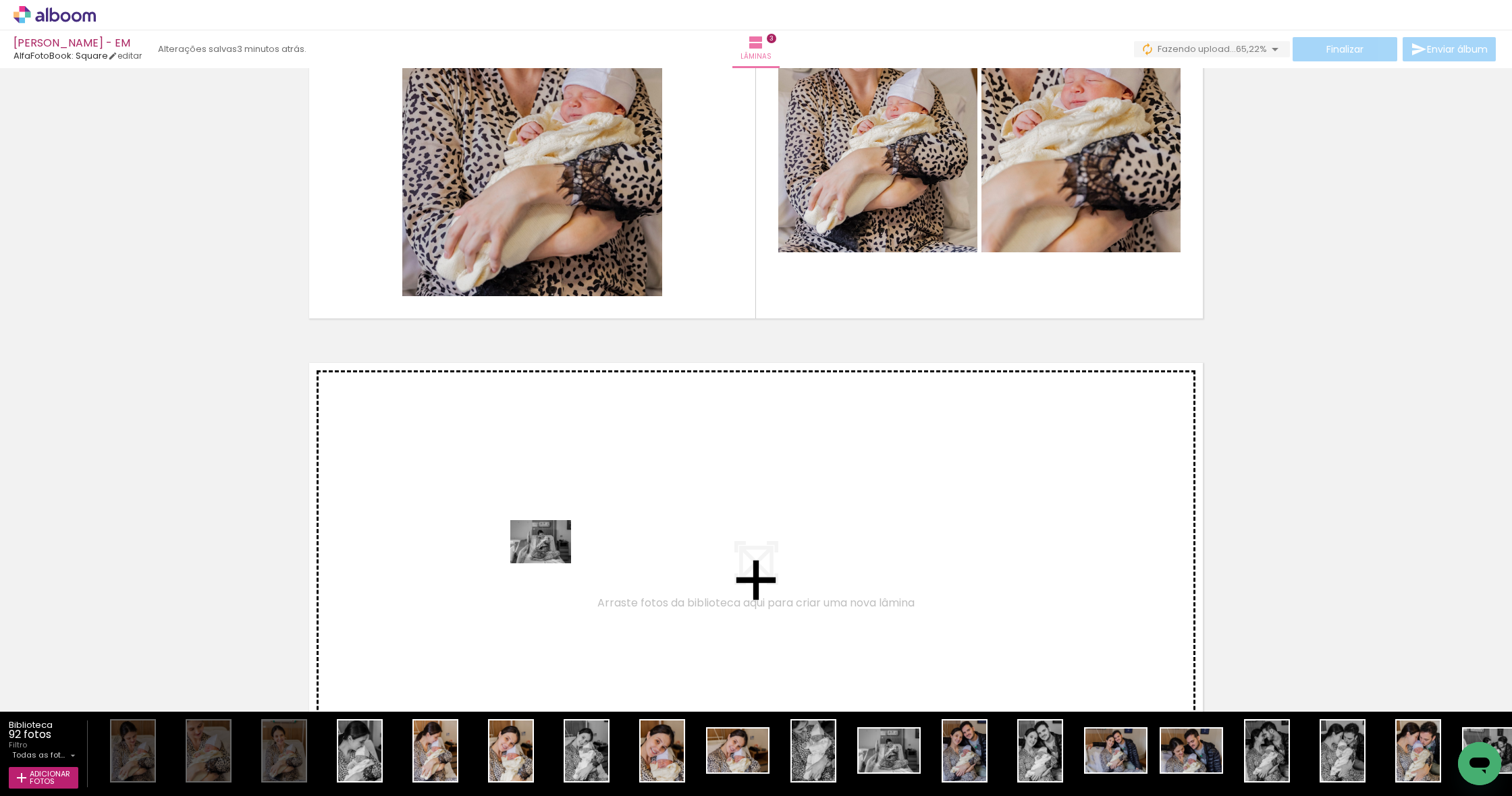
drag, startPoint x: 894, startPoint y: 762, endPoint x: 551, endPoint y: 561, distance: 397.6
click at [551, 561] on quentale-workspace at bounding box center [756, 398] width 1512 height 796
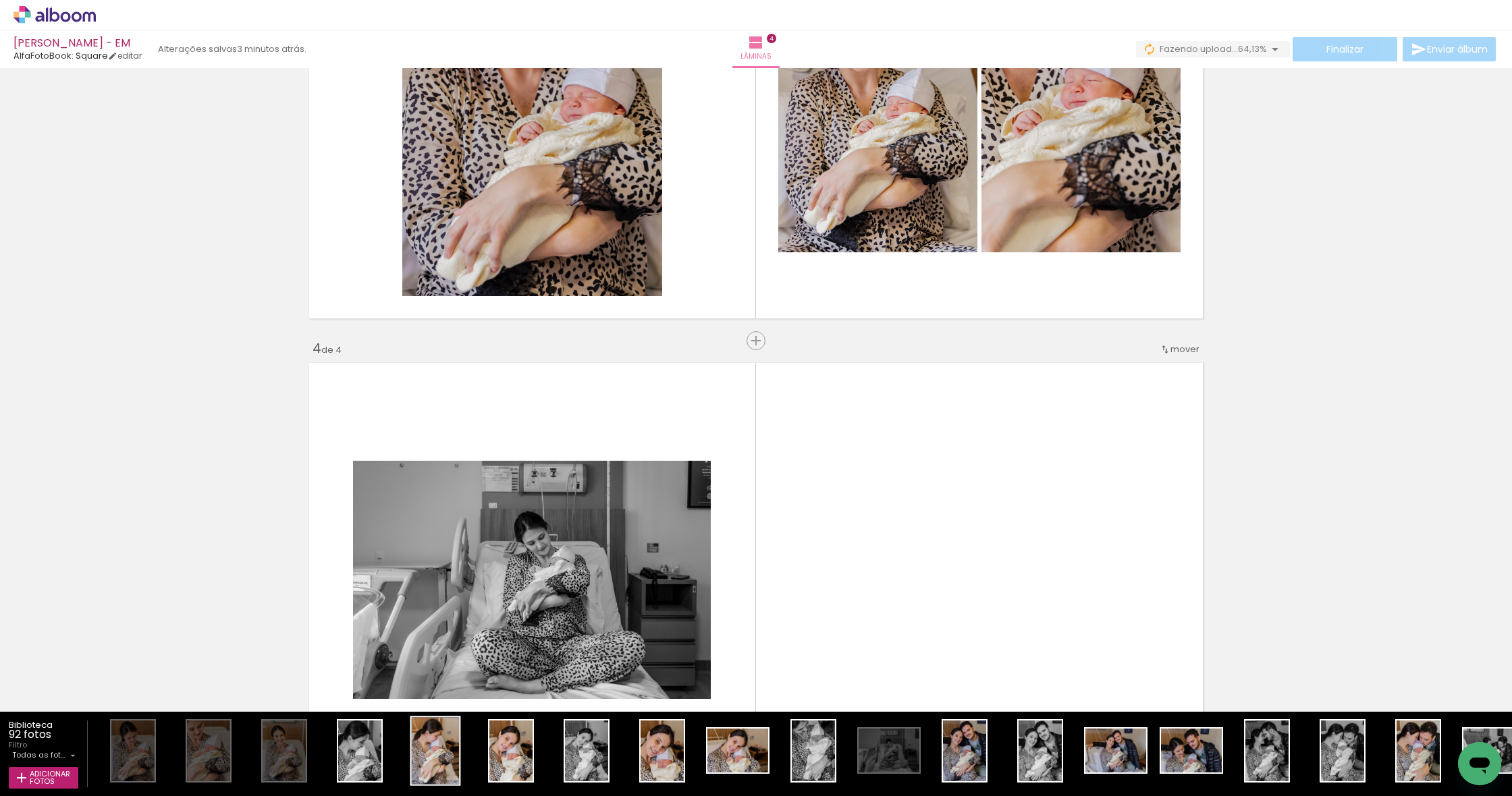
scroll to position [1374, 0]
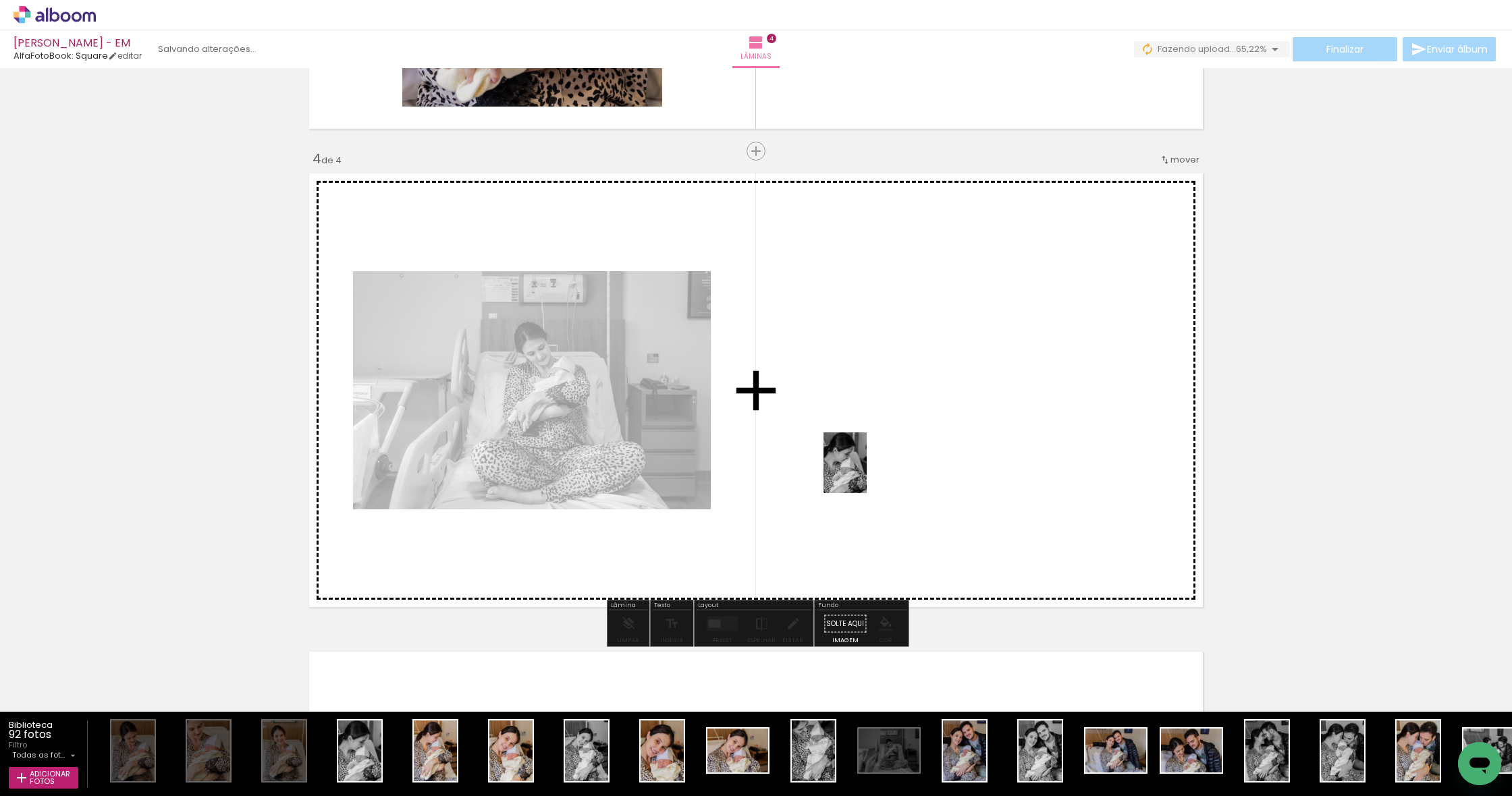
drag, startPoint x: 370, startPoint y: 766, endPoint x: 864, endPoint y: 473, distance: 574.4
click at [864, 473] on quentale-workspace at bounding box center [756, 398] width 1512 height 796
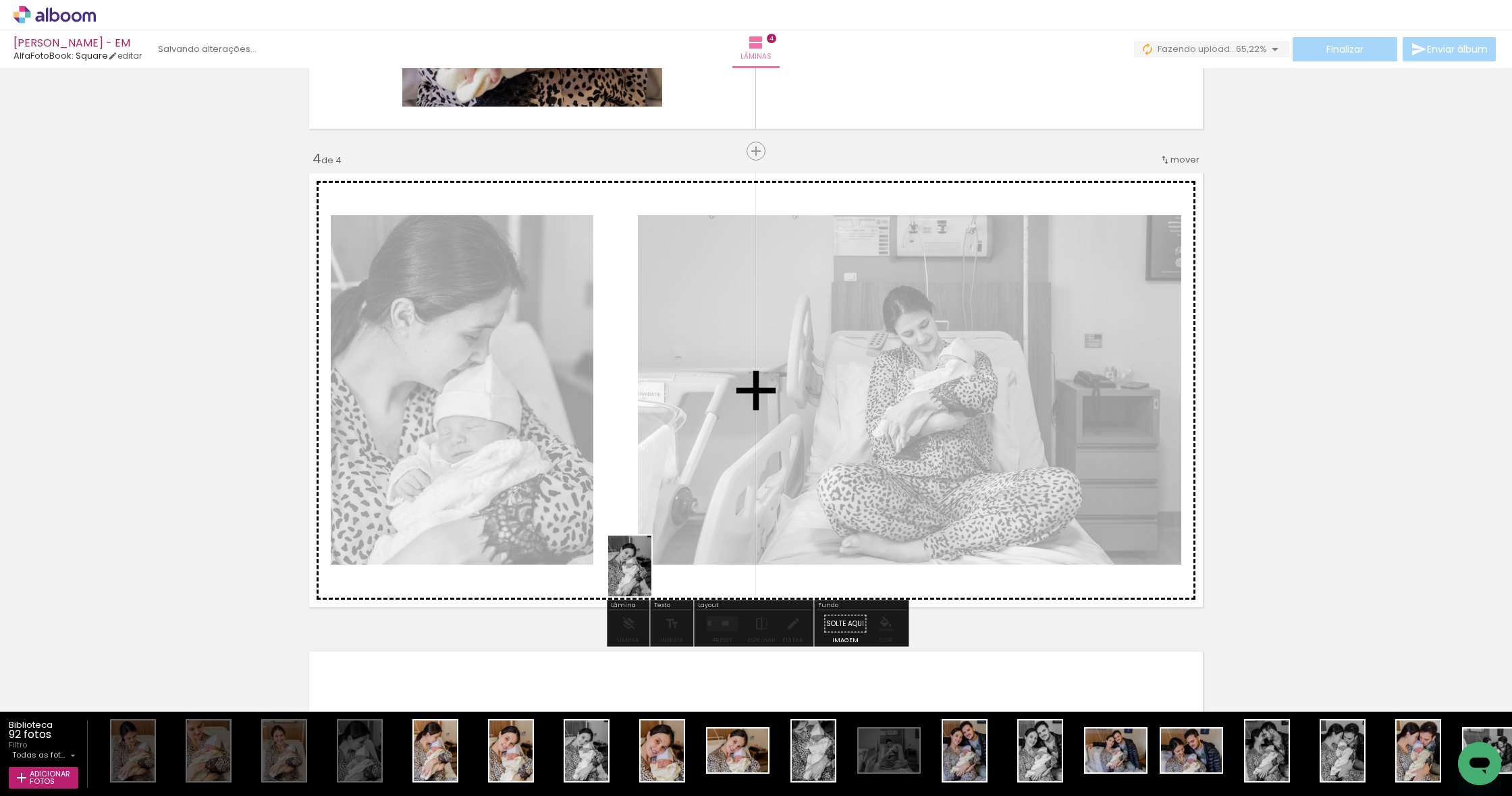
drag, startPoint x: 590, startPoint y: 767, endPoint x: 649, endPoint y: 576, distance: 199.9
click at [649, 576] on quentale-workspace at bounding box center [756, 398] width 1512 height 796
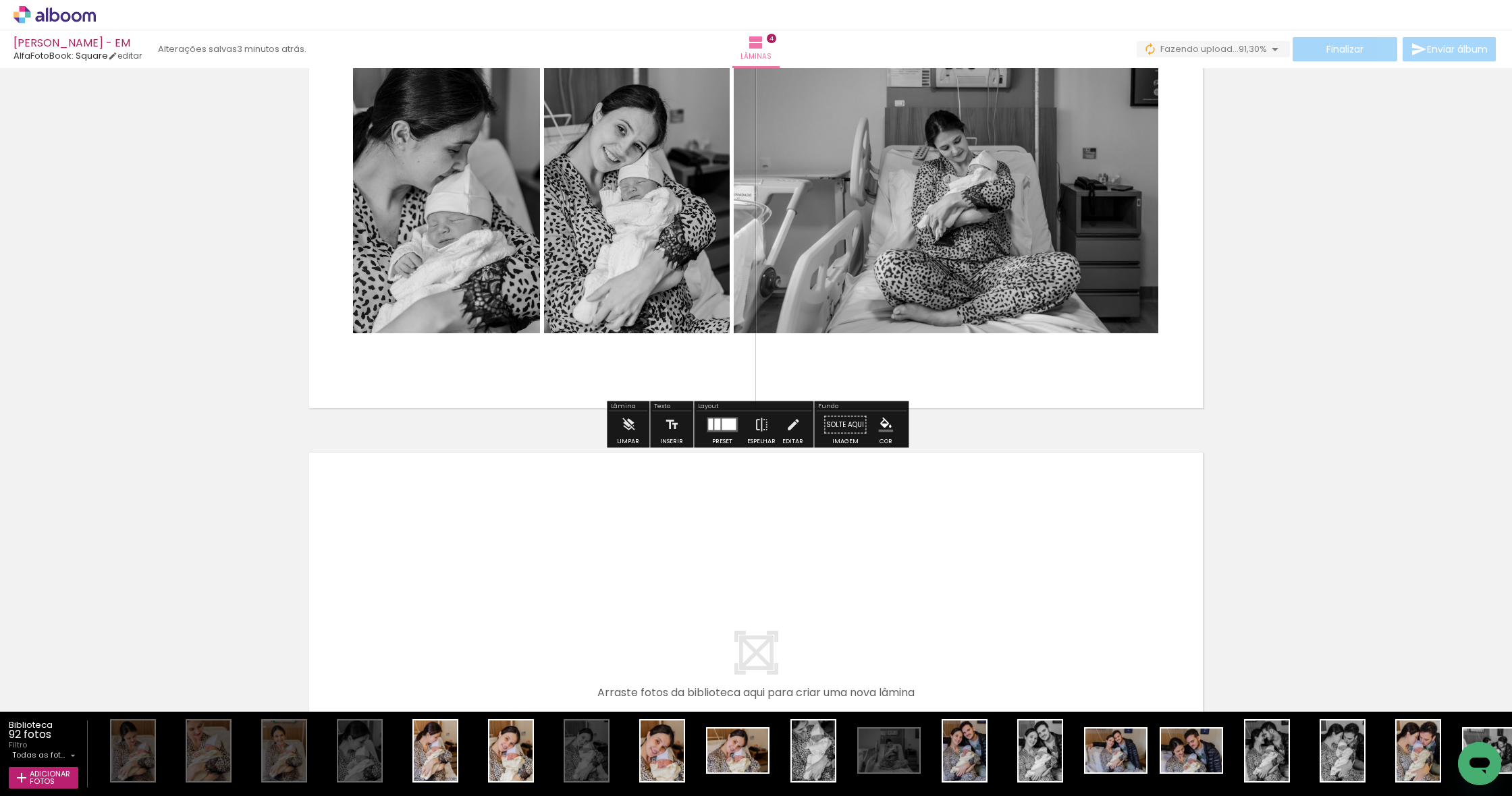
scroll to position [1612, 0]
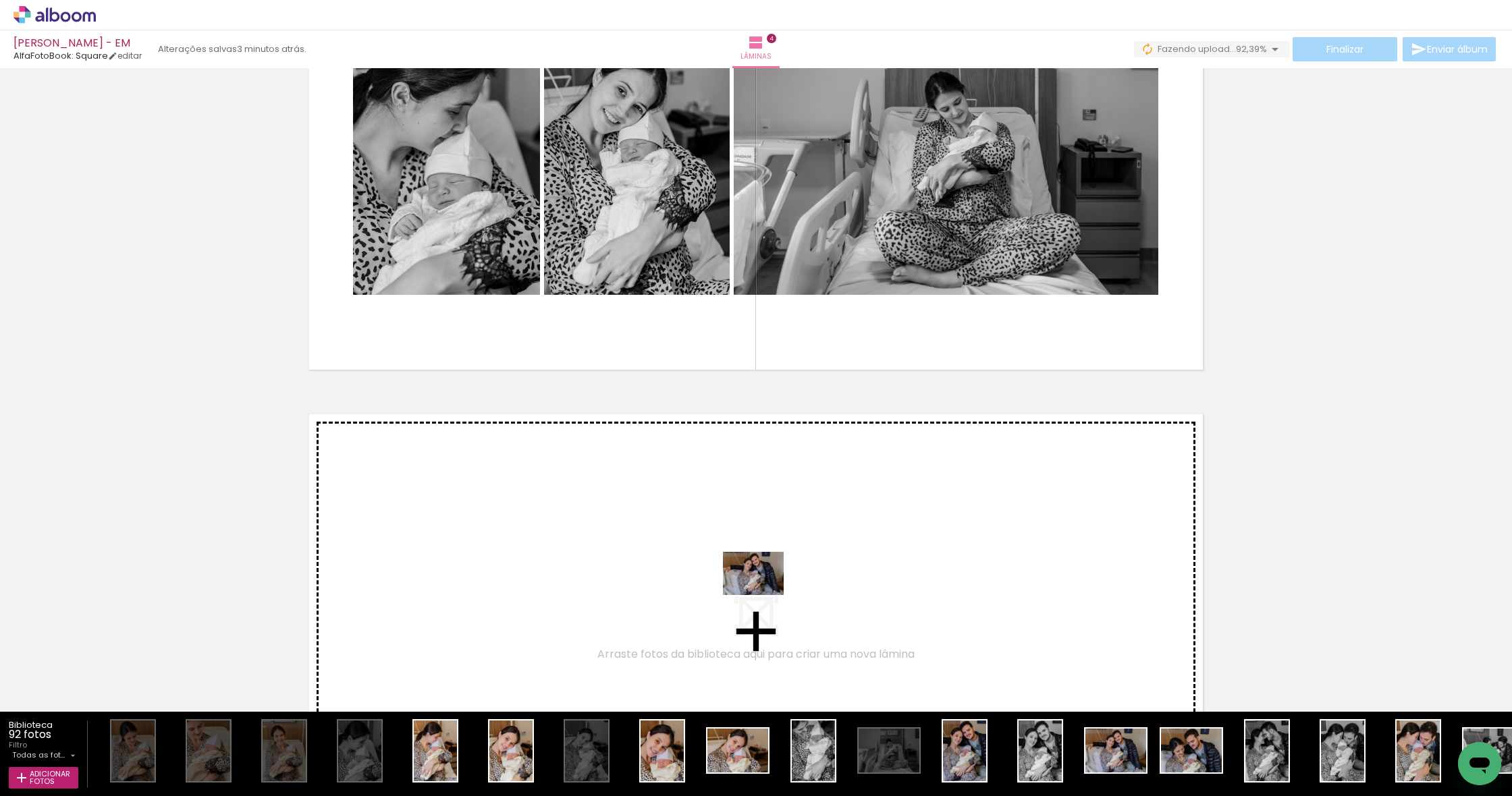
drag, startPoint x: 1121, startPoint y: 758, endPoint x: 764, endPoint y: 593, distance: 393.3
click at [764, 593] on quentale-workspace at bounding box center [756, 398] width 1512 height 796
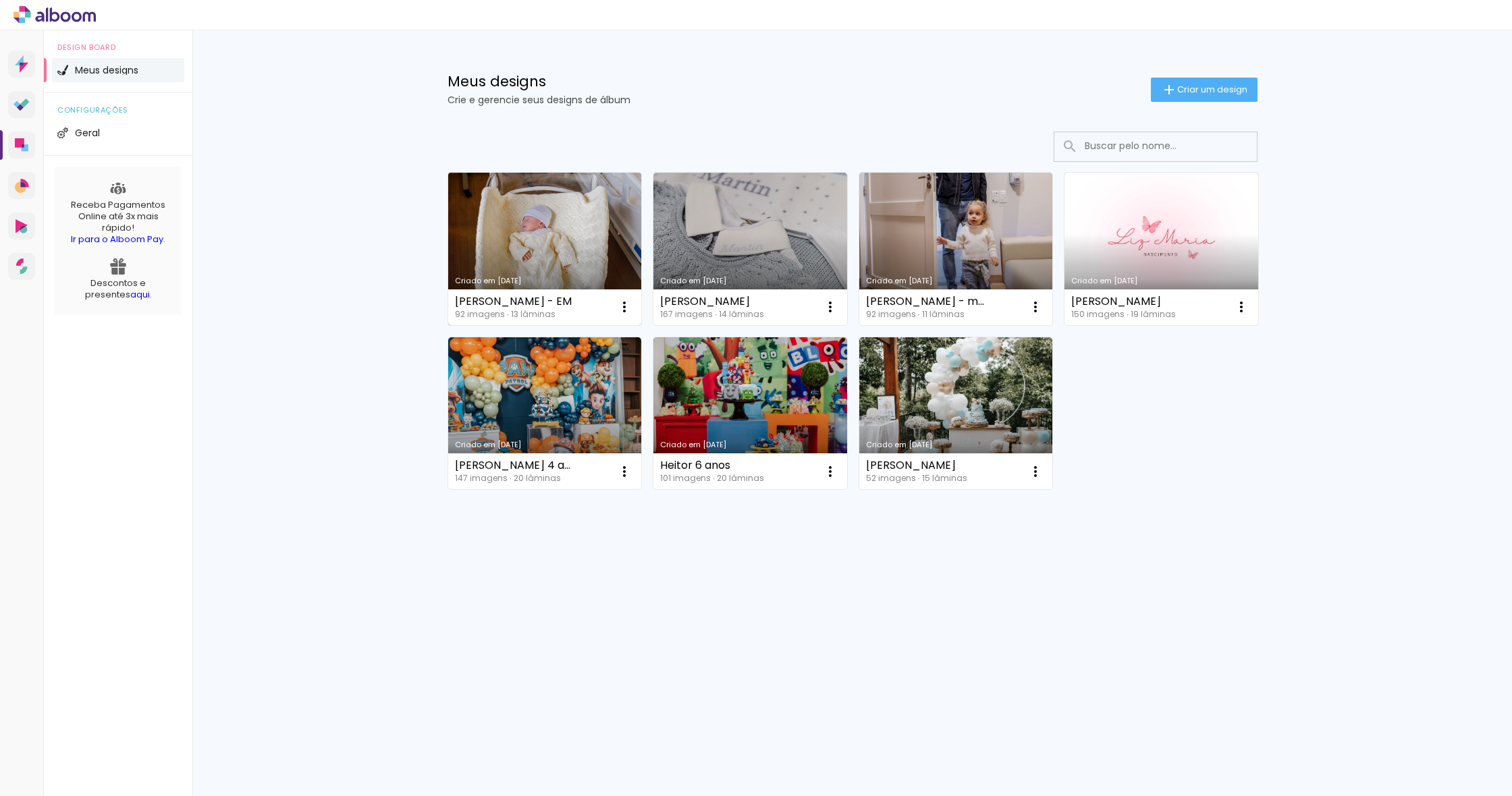
click at [580, 237] on link "Criado em [DATE]" at bounding box center [545, 249] width 194 height 153
click at [568, 246] on link "Criado em [DATE]" at bounding box center [545, 249] width 194 height 153
